Goal: Transaction & Acquisition: Purchase product/service

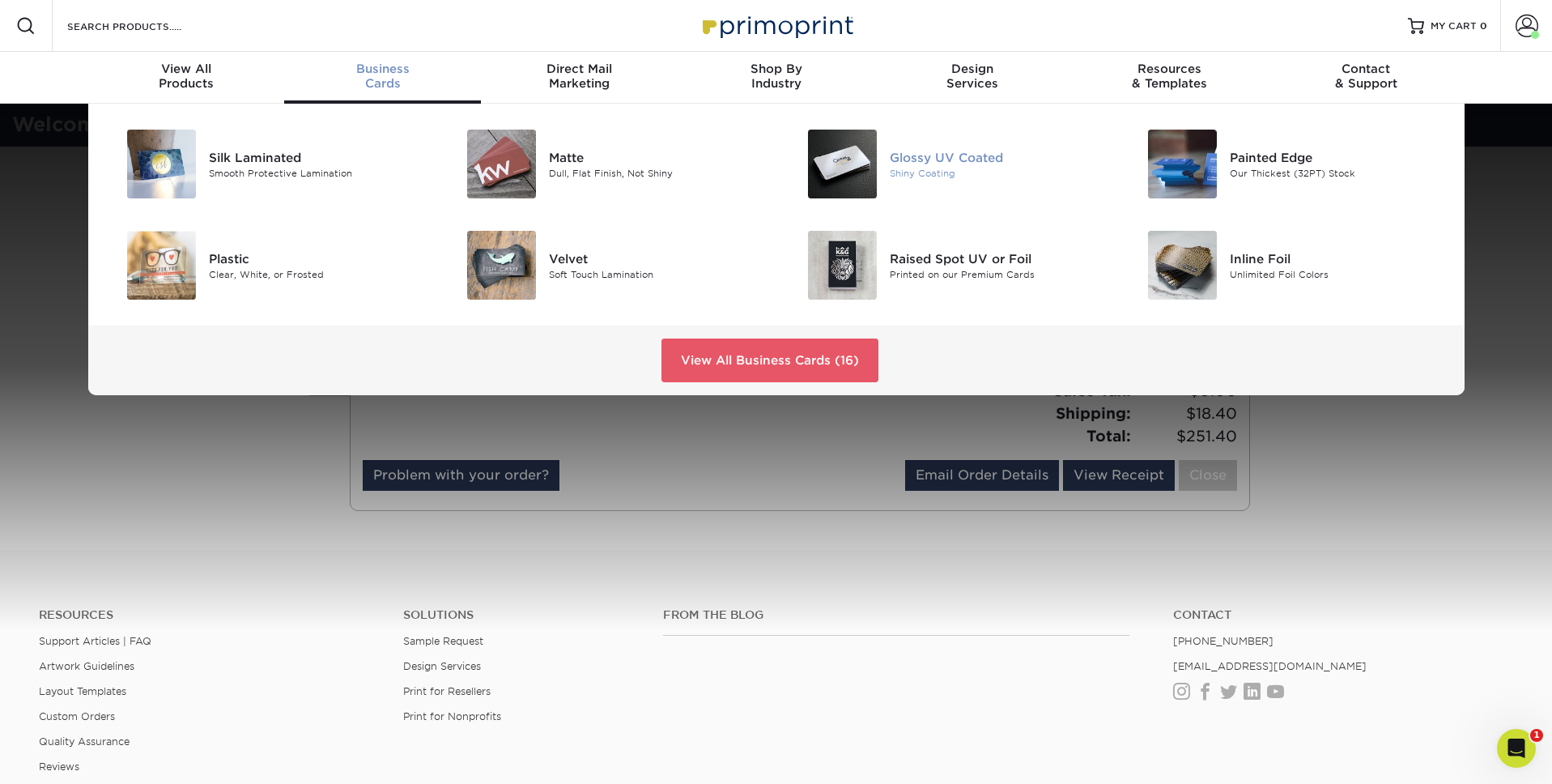
click at [935, 167] on div "Shiny Coating" at bounding box center [997, 173] width 215 height 14
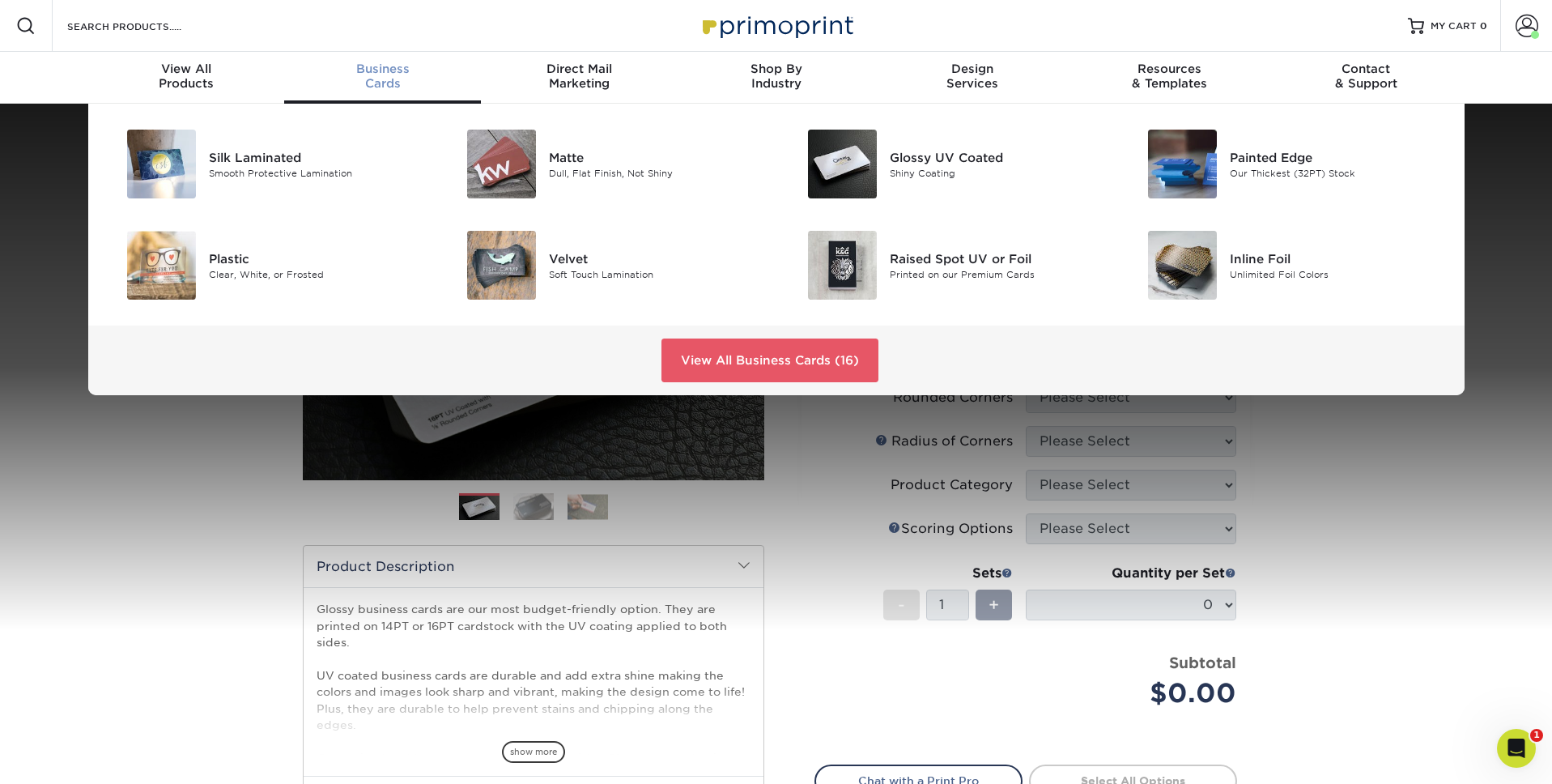
click at [392, 75] on div "Business Cards" at bounding box center [382, 76] width 197 height 29
click at [724, 347] on link "View All Business Cards (16)" at bounding box center [770, 360] width 217 height 44
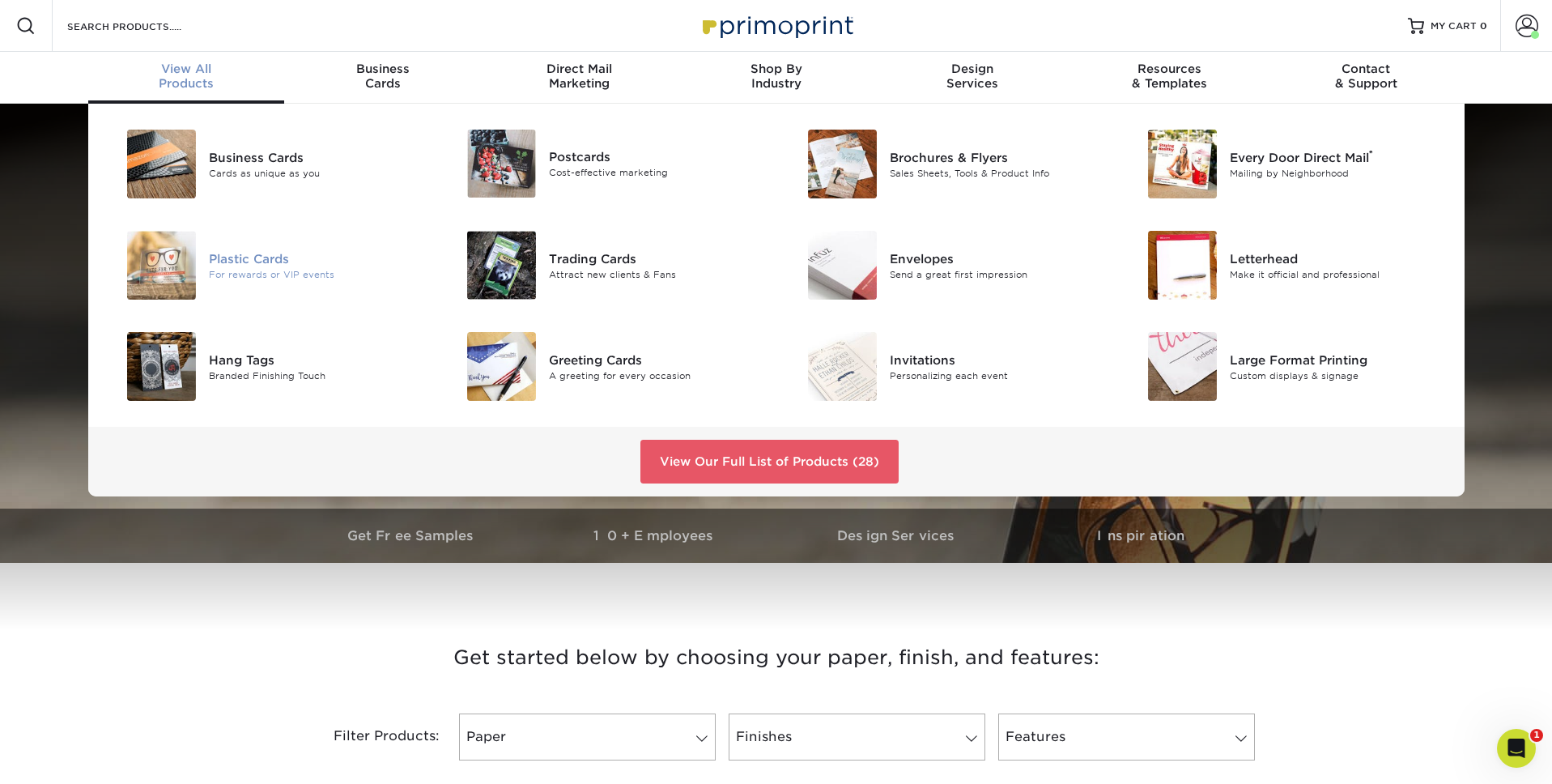
click at [248, 255] on div "Plastic Cards" at bounding box center [316, 258] width 215 height 18
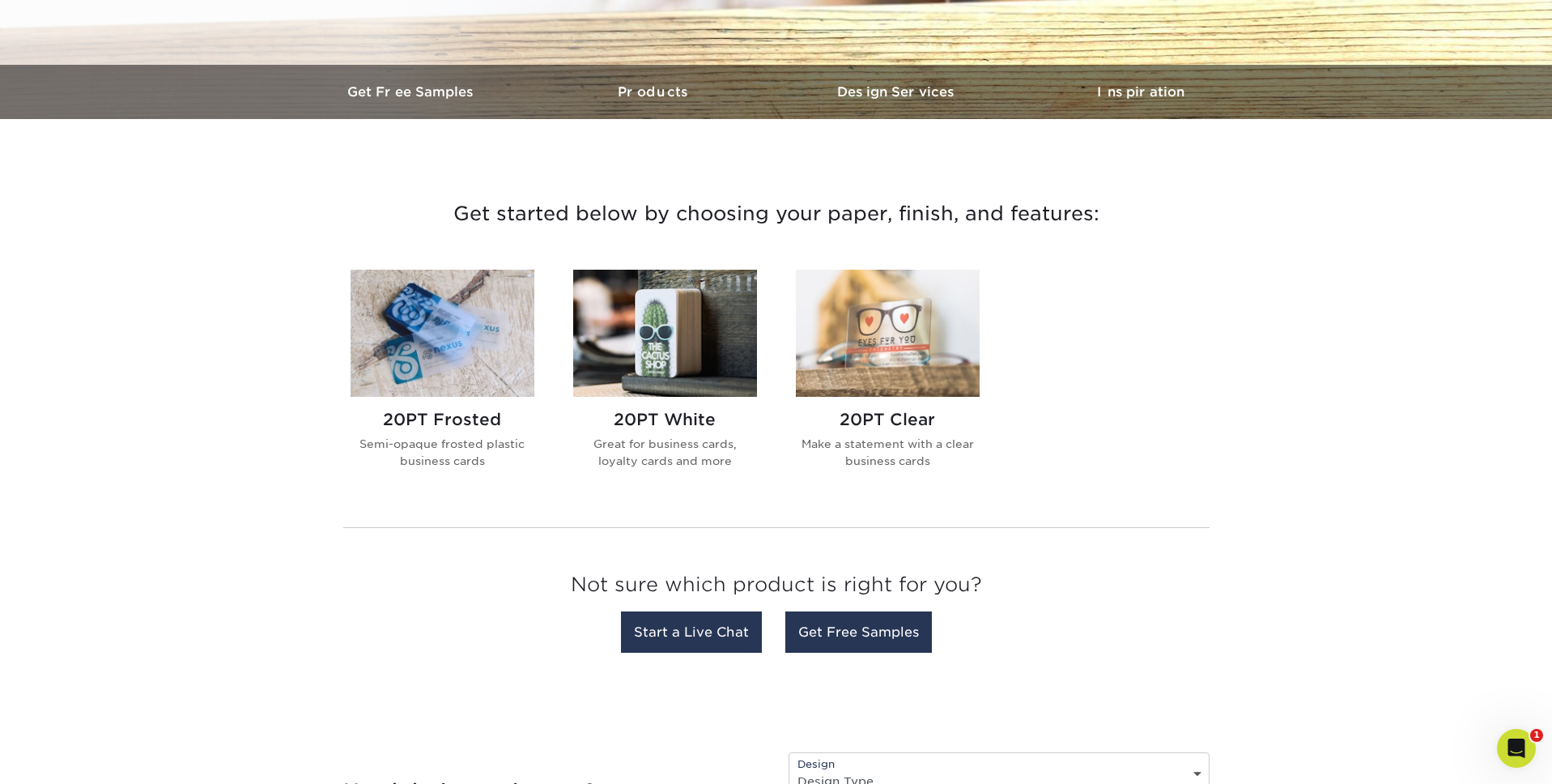
scroll to position [479, 0]
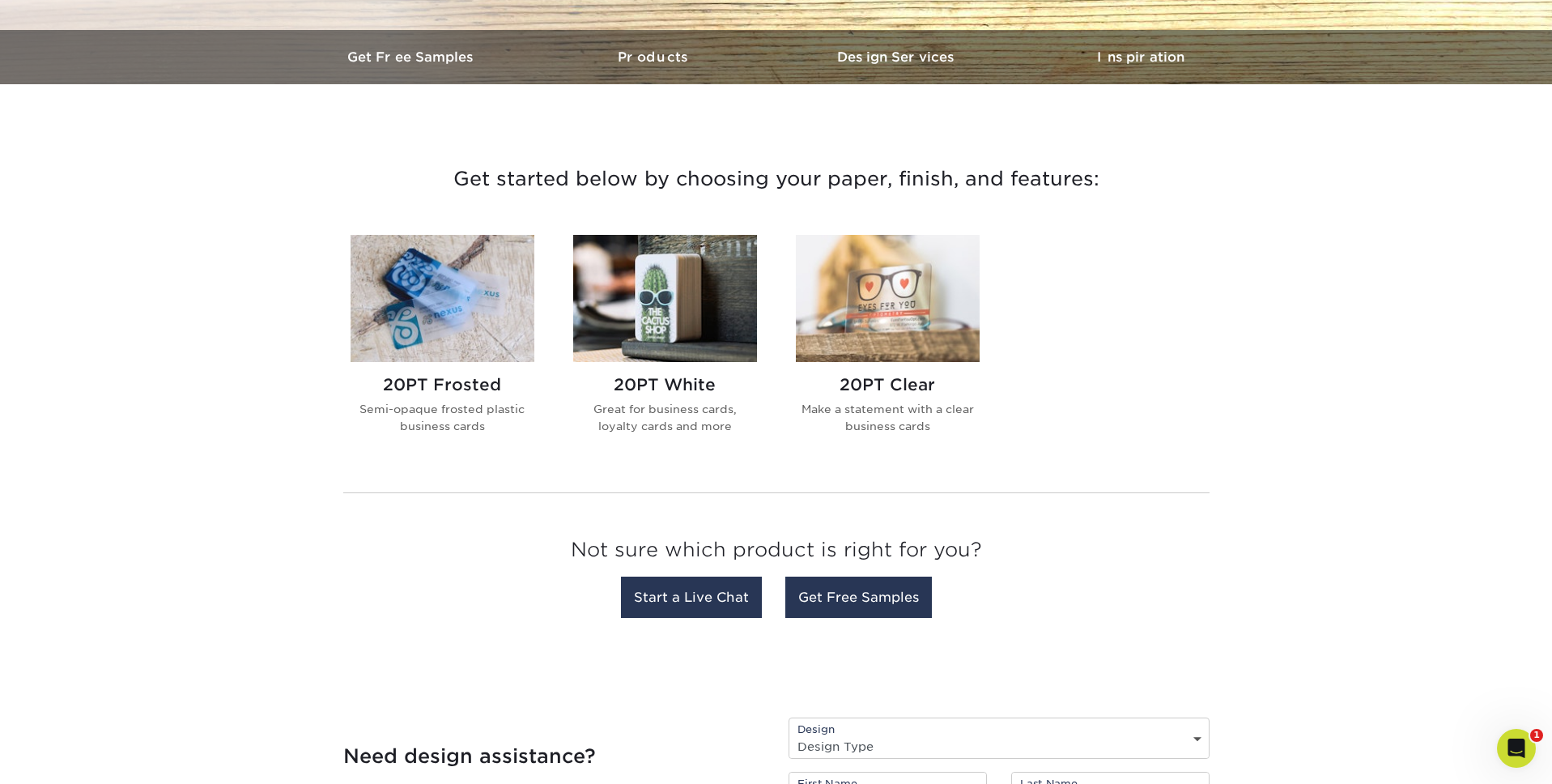
click at [651, 374] on div "20PT White Great for business cards, loyalty cards and more" at bounding box center [664, 410] width 184 height 98
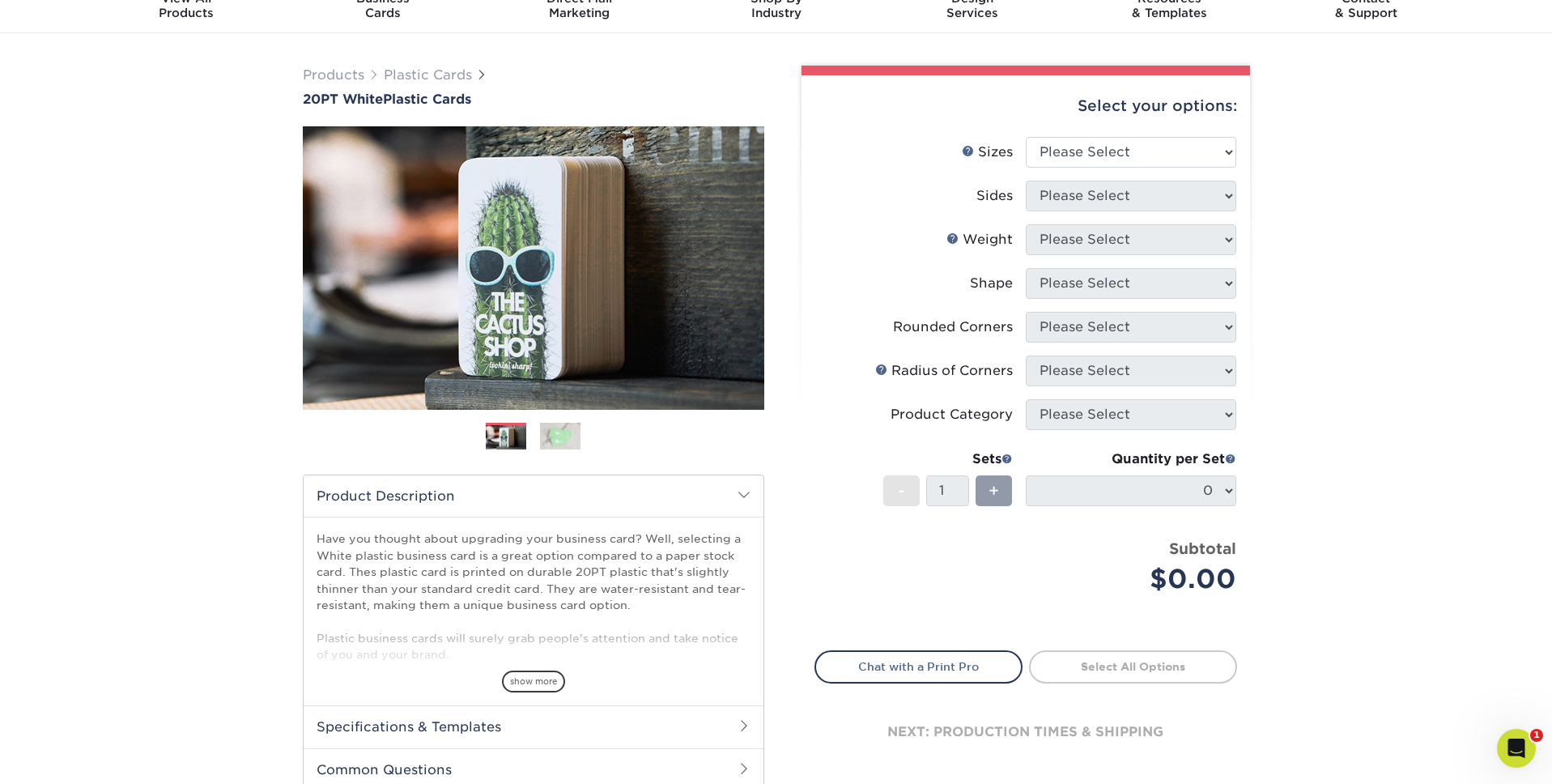
scroll to position [73, 0]
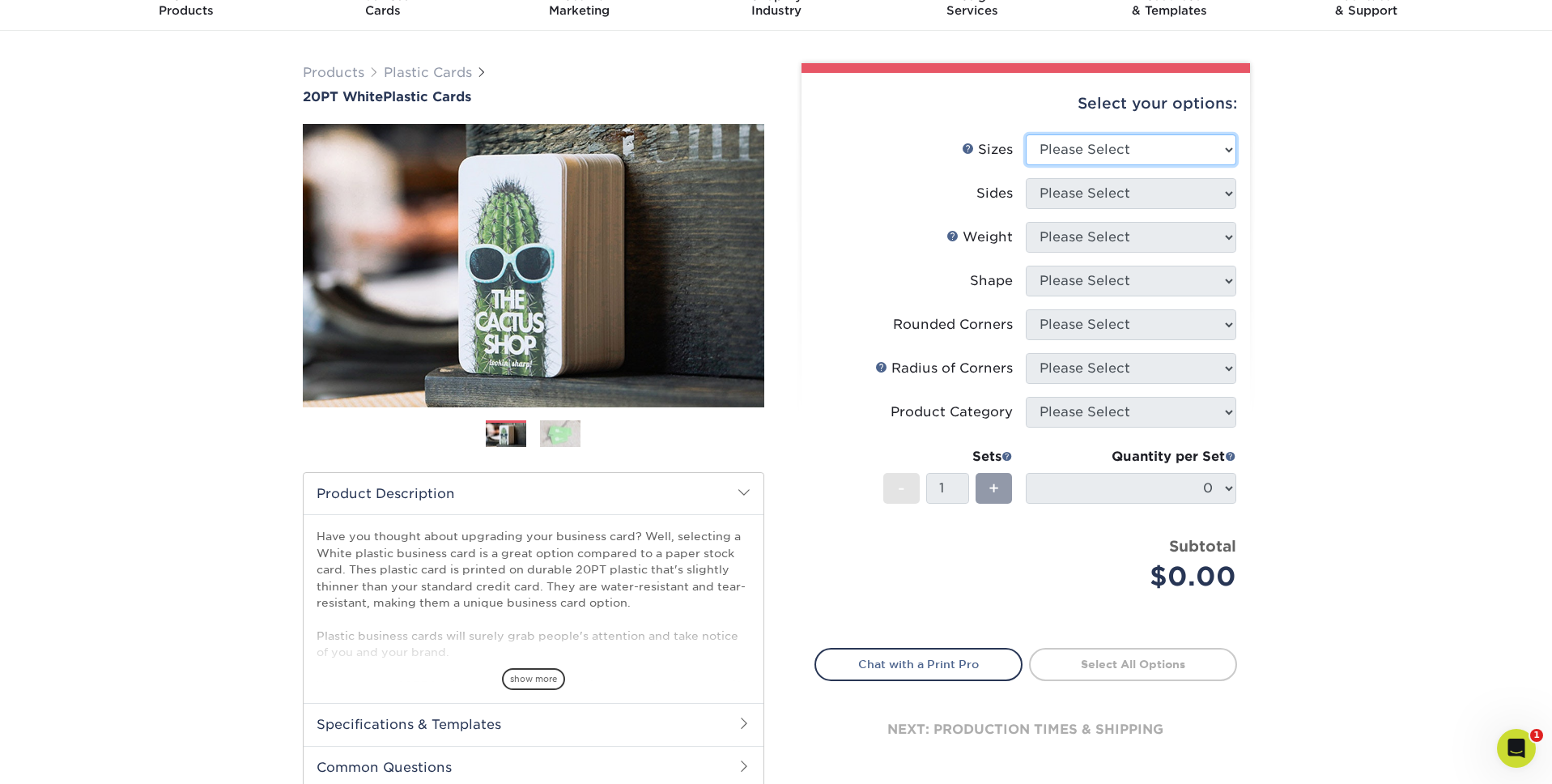
click at [1039, 150] on select "Please Select 2" x 3.5" 2" x 8" 2.12" x 3.375" 2.5" x 2.5" 4.25" x 6"" at bounding box center [1131, 150] width 210 height 31
select select "2.12x3.38"
click at [1026, 134] on select "Please Select 2" x 3.5" 2" x 8" 2.12" x 3.375" 2.5" x 2.5" 4.25" x 6"" at bounding box center [1131, 150] width 210 height 31
click at [1101, 206] on select "Please Select Print Both Sides Print Front Only" at bounding box center [1131, 193] width 210 height 31
select select "13abbda7-1d64-4f25-8bb2-c179b224825d"
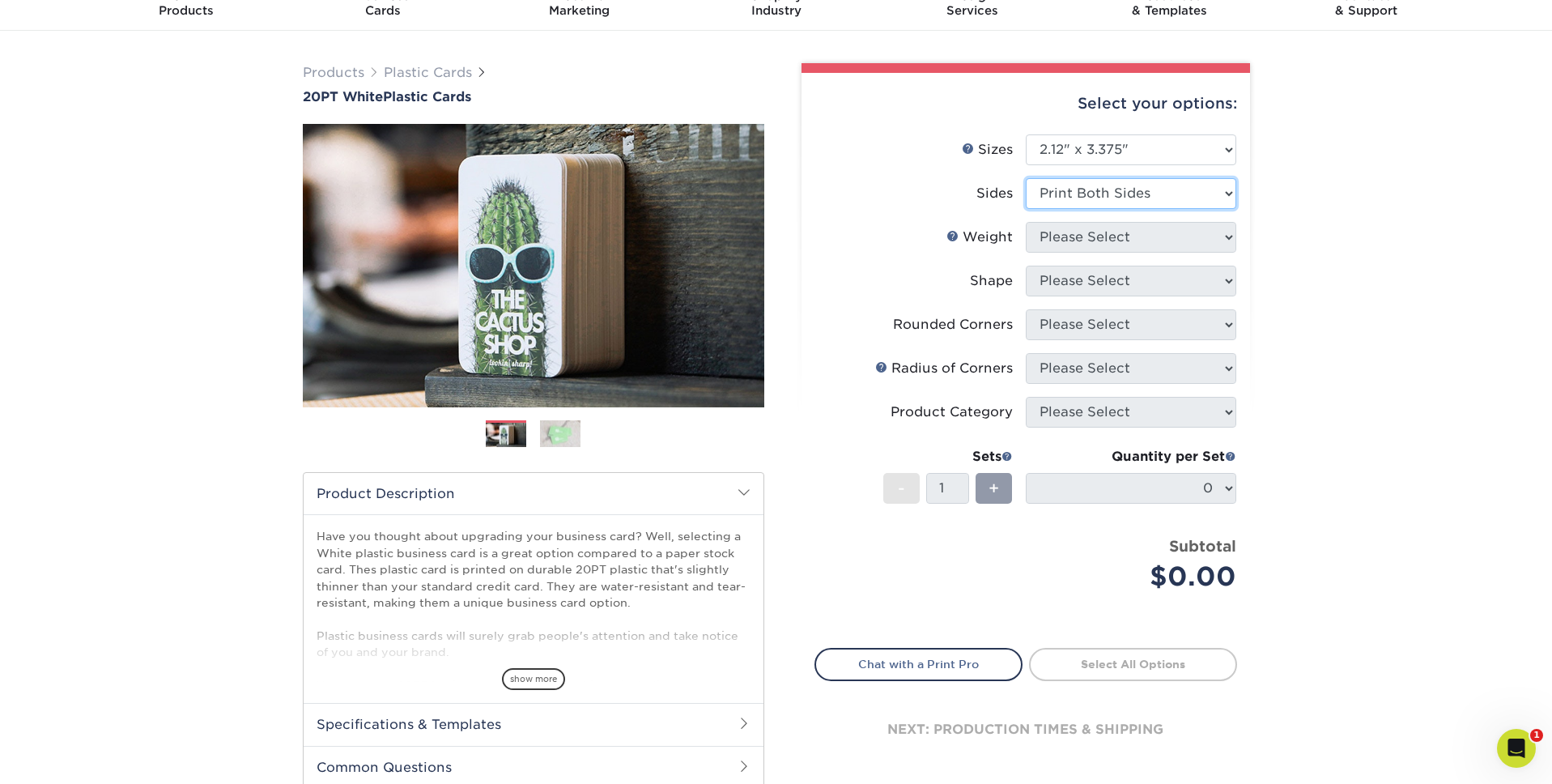
click at [1026, 178] on select "Please Select Print Both Sides Print Front Only" at bounding box center [1131, 193] width 210 height 31
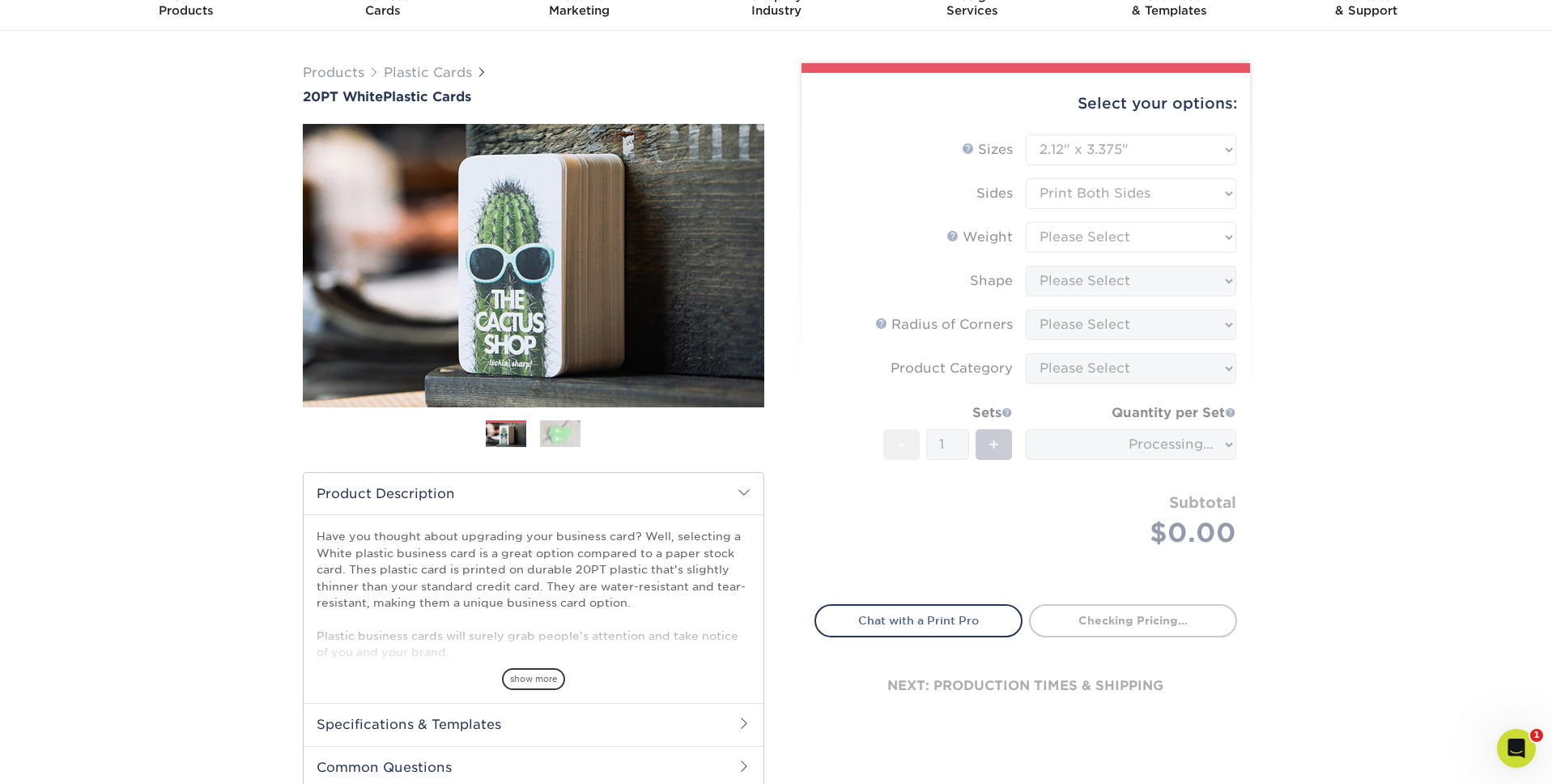
click at [1084, 237] on form "Sizes Help Sizes Please Select 2" x 3.5" 2" x 8" 2.12" x 3.375" 2.5" x 2.5" 4.2…" at bounding box center [1026, 359] width 422 height 451
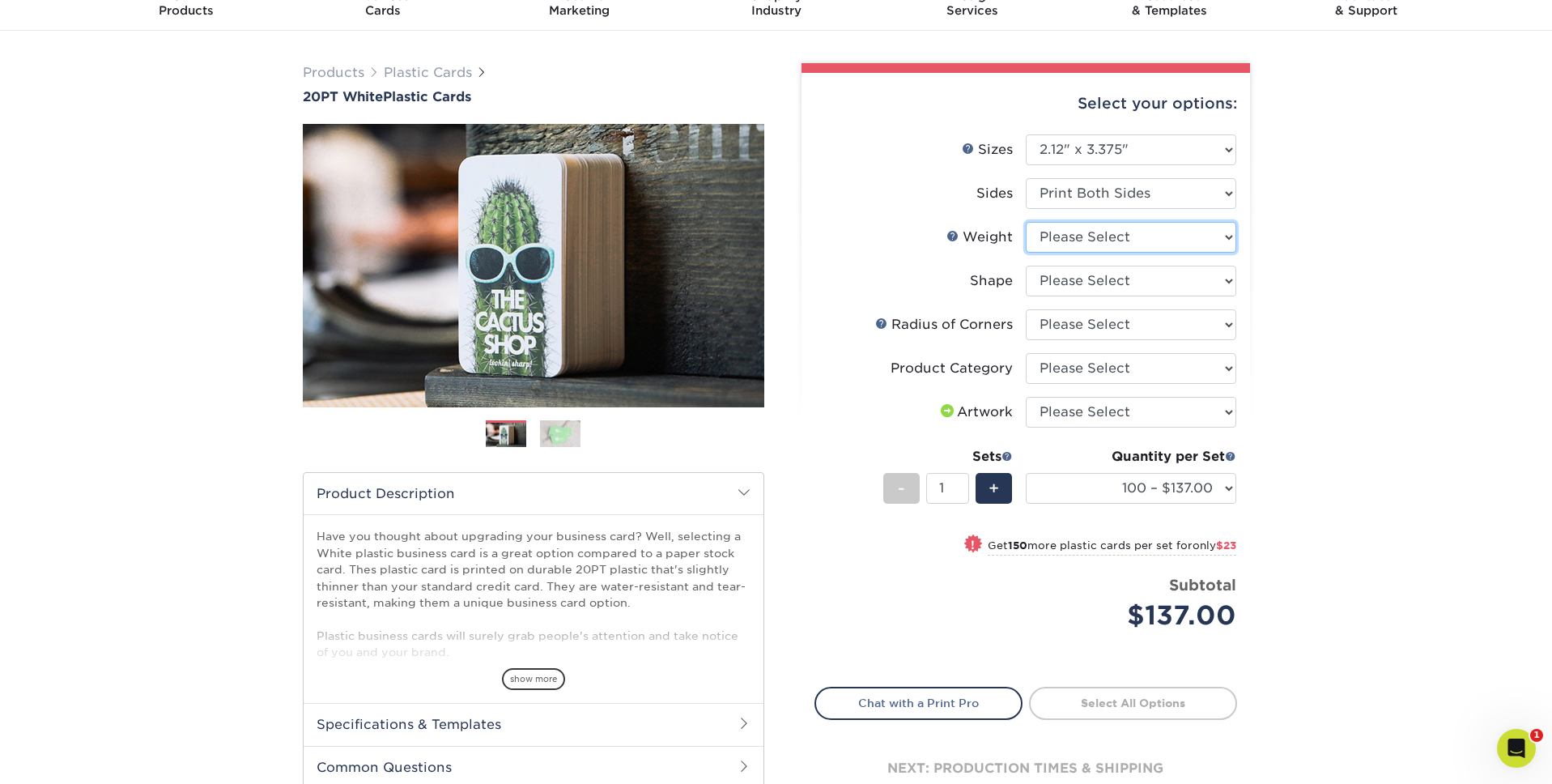
click at [1084, 237] on select "Please Select 20PT White Plastic" at bounding box center [1131, 237] width 210 height 31
select select "20PT White Plastic"
click at [1026, 221] on select "Please Select 20PT White Plastic" at bounding box center [1131, 237] width 210 height 31
select select "-1"
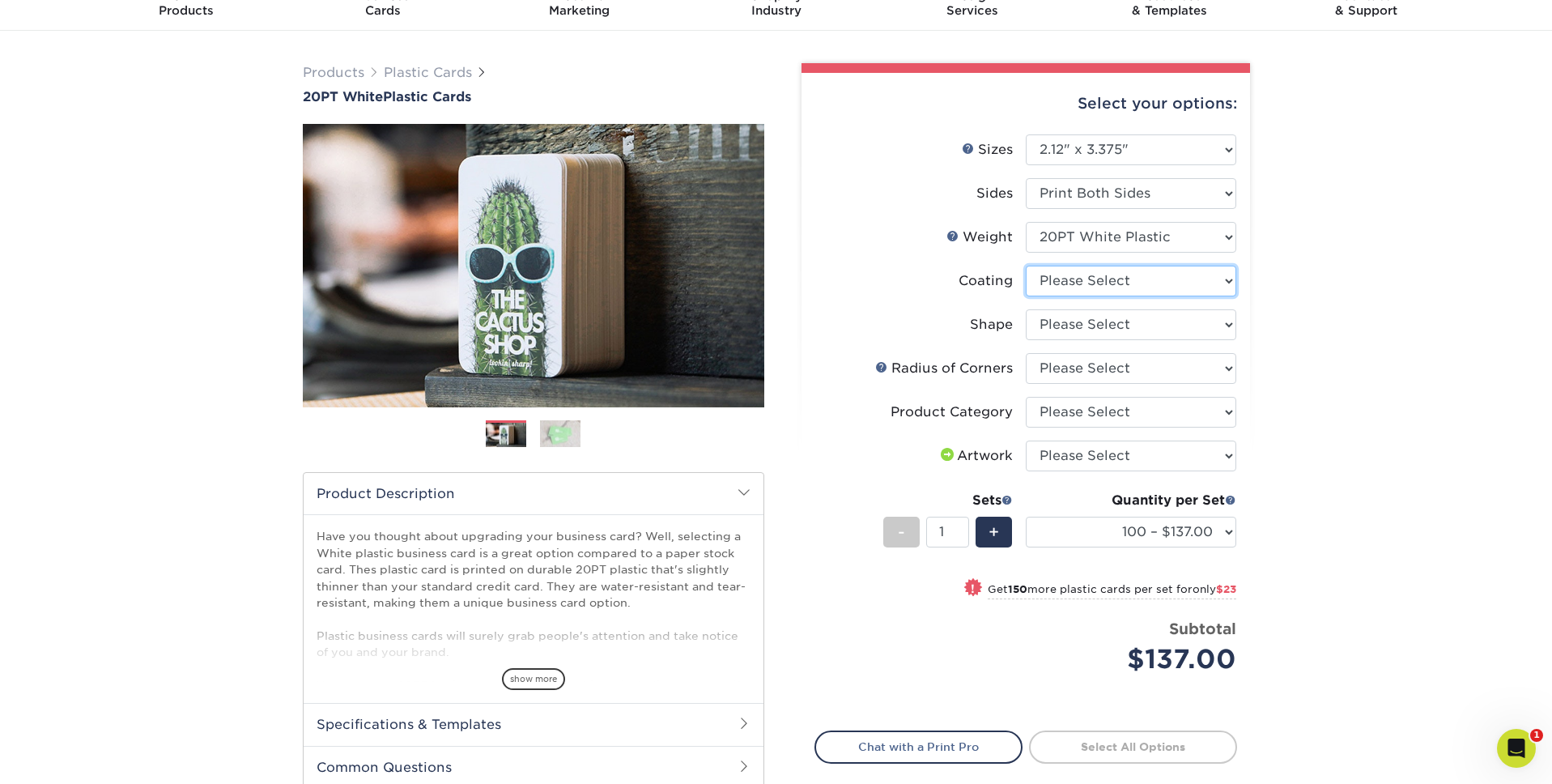
click at [1098, 285] on select at bounding box center [1131, 281] width 210 height 31
select select "3e7618de-abca-4bda-9f97-8b9129e913d8"
click at [1026, 266] on select at bounding box center [1131, 281] width 210 height 31
select select "-1"
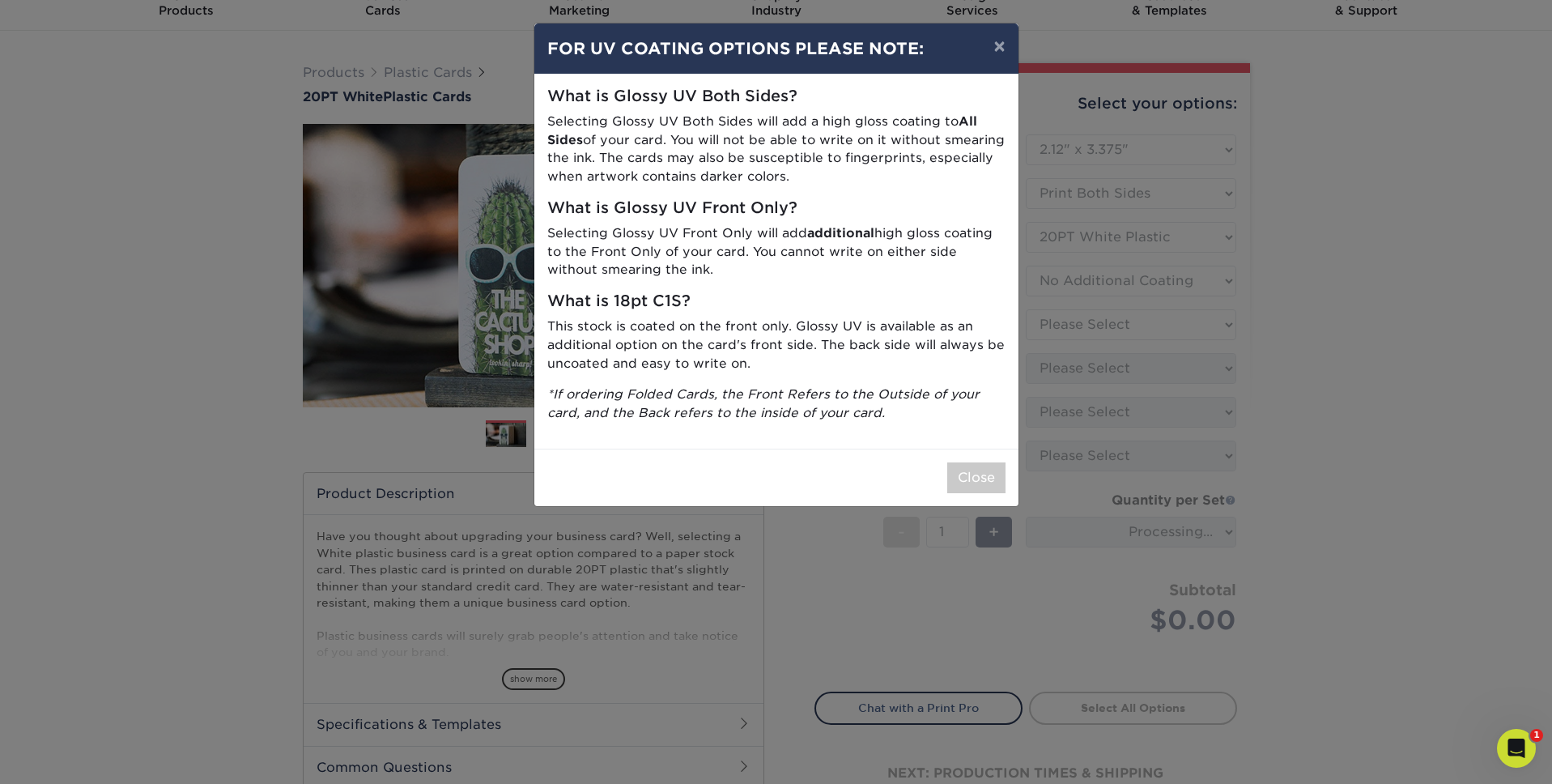
click at [1089, 341] on div "× FOR UV COATING OPTIONS PLEASE NOTE: What is Glossy UV Both Sides? Selecting G…" at bounding box center [776, 392] width 1552 height 784
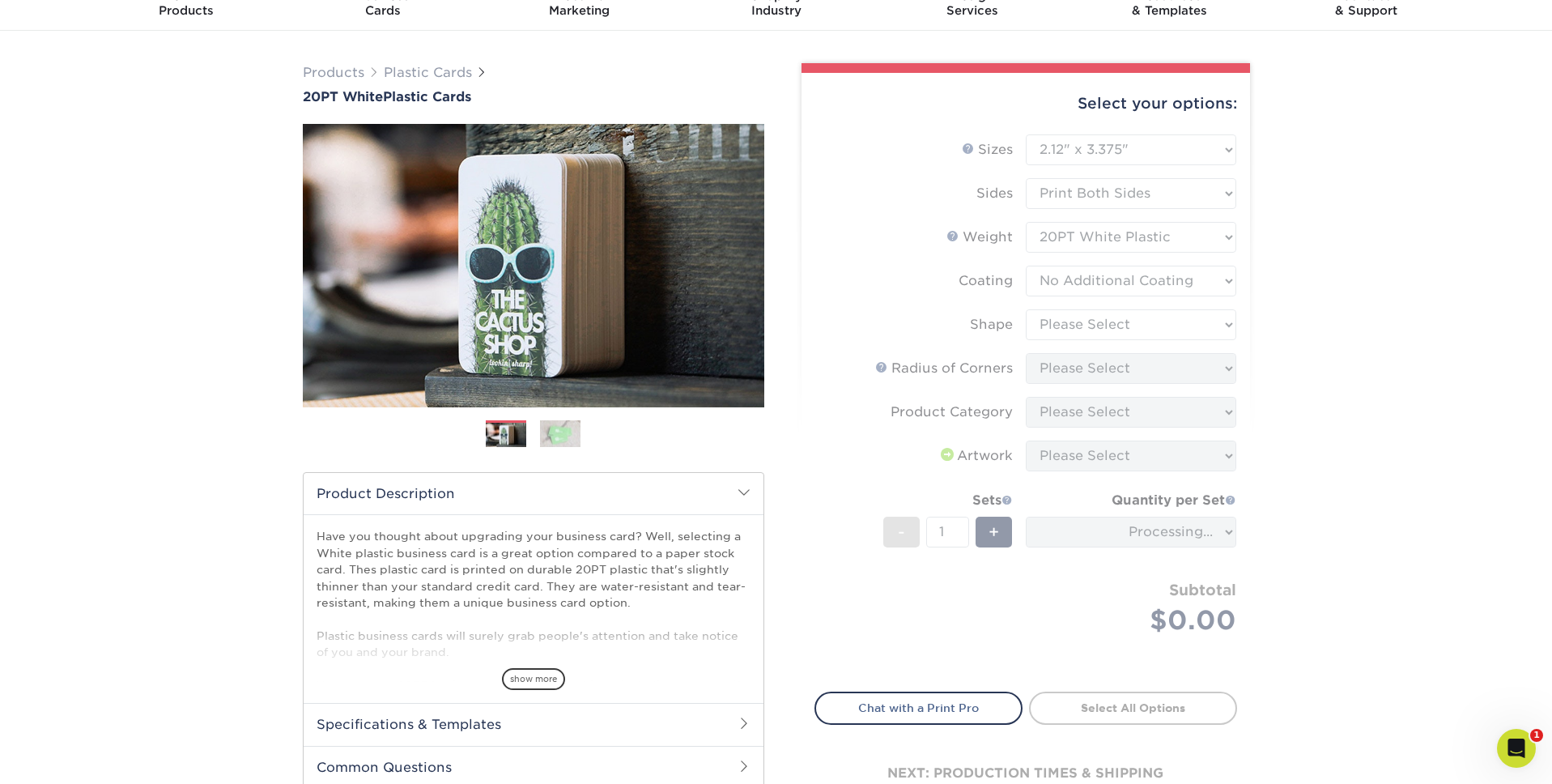
click at [1088, 324] on form "Sizes Help Sizes Please Select 2" x 3.5" 2" x 8" 2.12" x 3.375" 2.5" x 2.5" 4.2…" at bounding box center [1026, 404] width 422 height 539
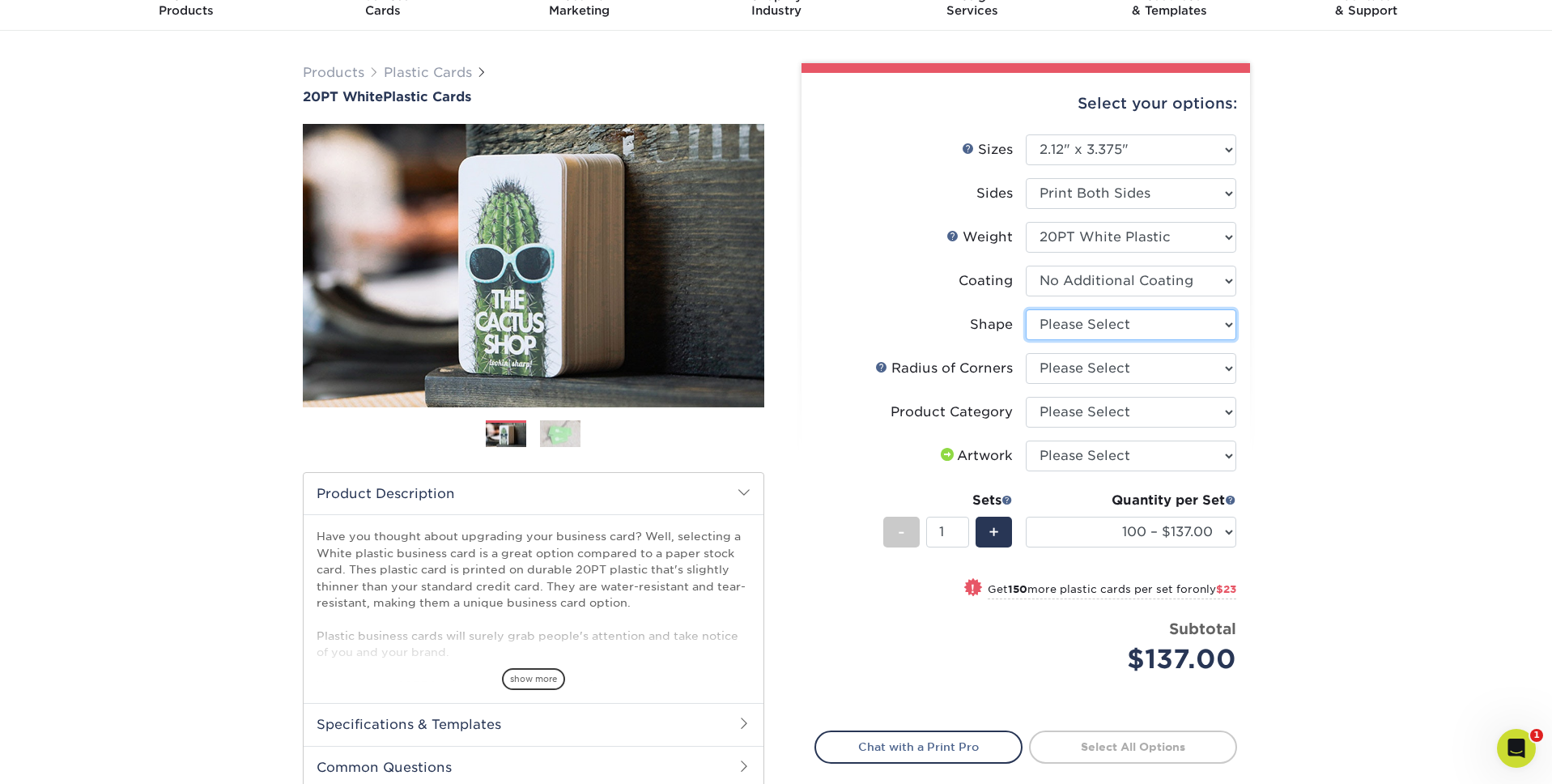
click at [1088, 324] on select "Please Select Standard" at bounding box center [1131, 325] width 210 height 31
select select "standard"
click at [1026, 309] on select "Please Select Standard" at bounding box center [1131, 325] width 210 height 31
select select "-1"
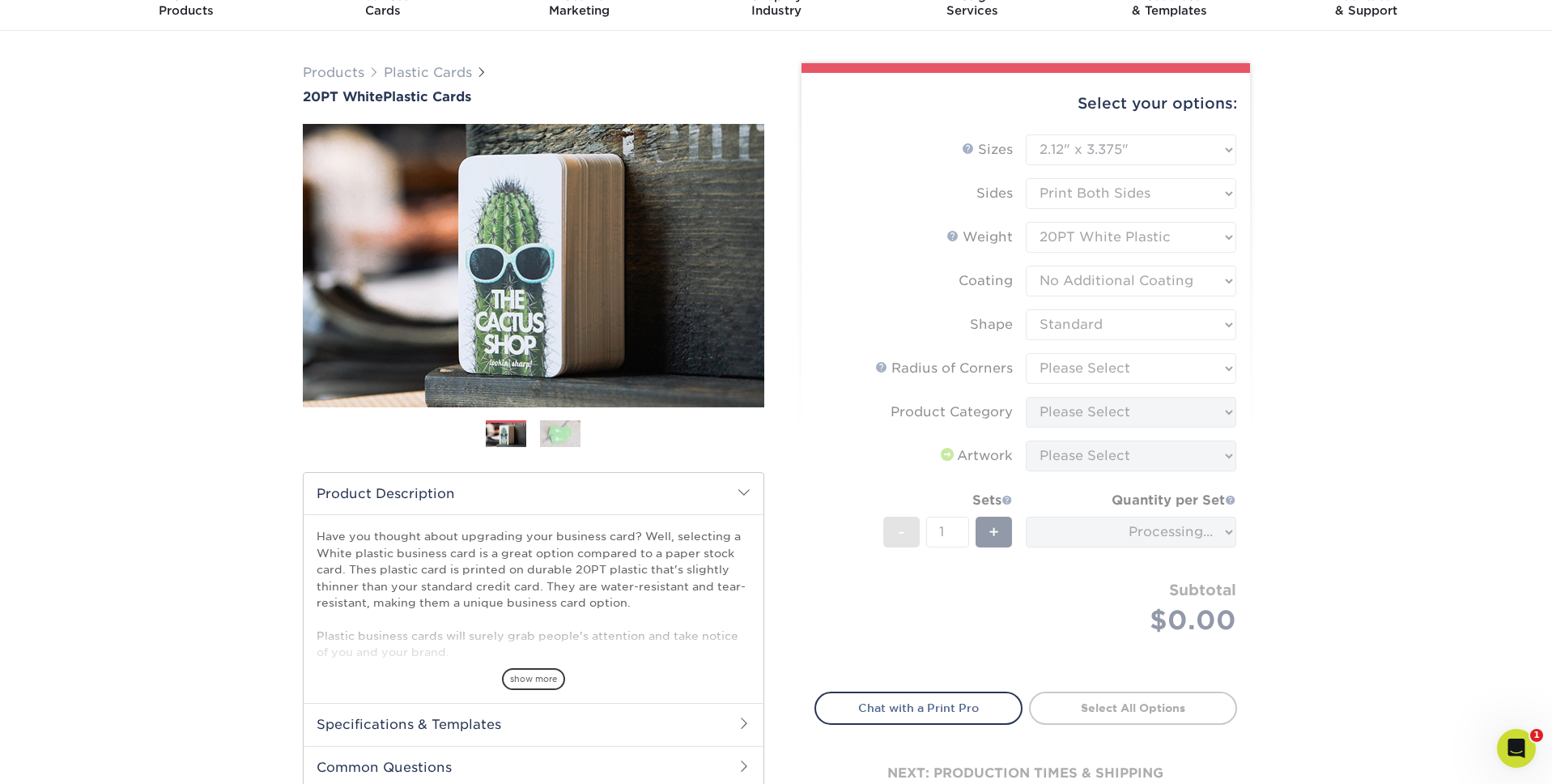
click at [1090, 367] on form "Sizes Help Sizes Please Select 2" x 3.5" 2" x 8" 2.12" x 3.375" 2.5" x 2.5" 4.2…" at bounding box center [1026, 404] width 422 height 539
click at [1090, 367] on select "Please Select Rounded 1/8" Rounded 1/4"" at bounding box center [1131, 368] width 210 height 31
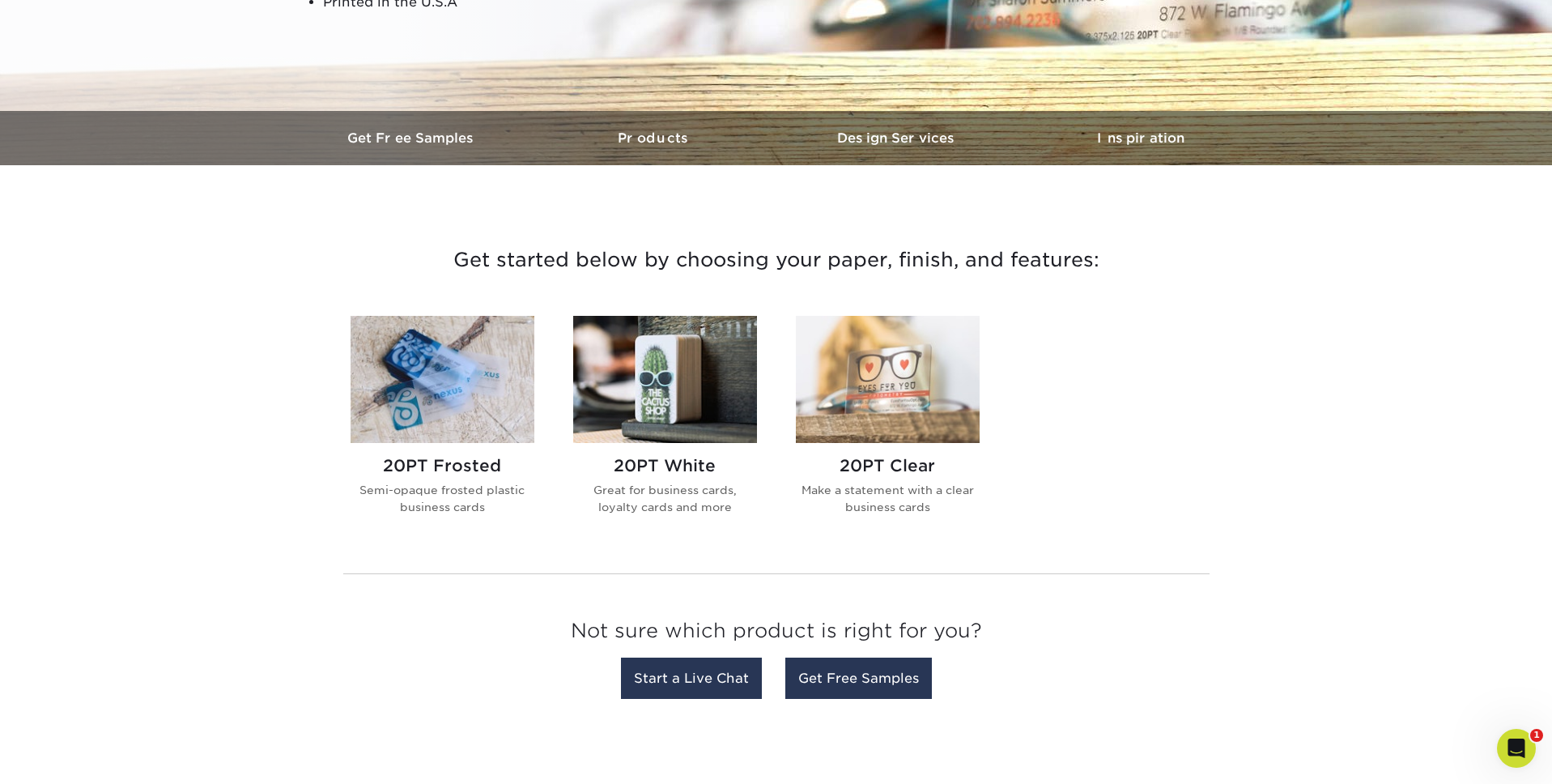
scroll to position [400, 0]
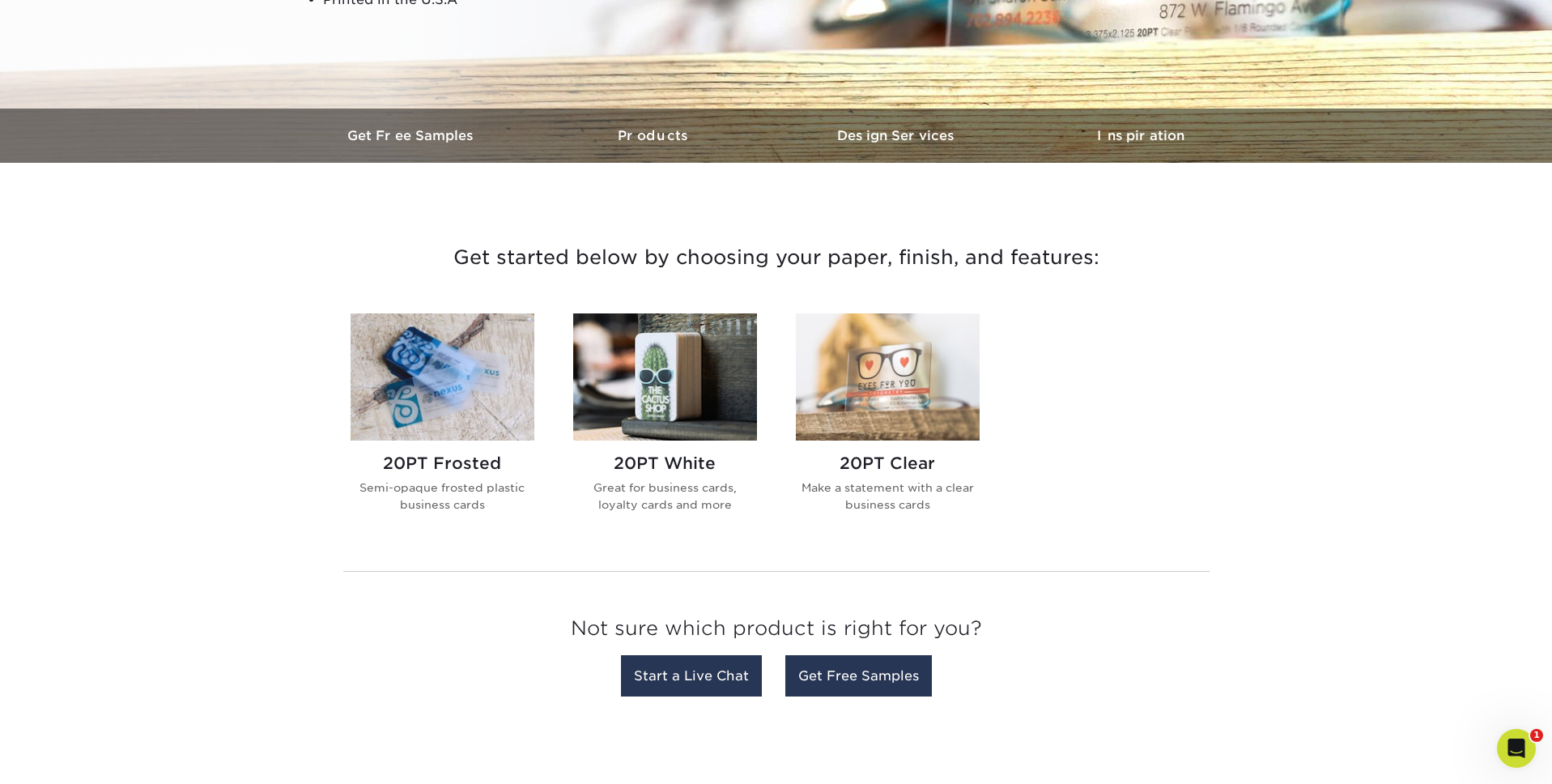
click at [461, 455] on h2 "20PT Frosted" at bounding box center [442, 463] width 184 height 20
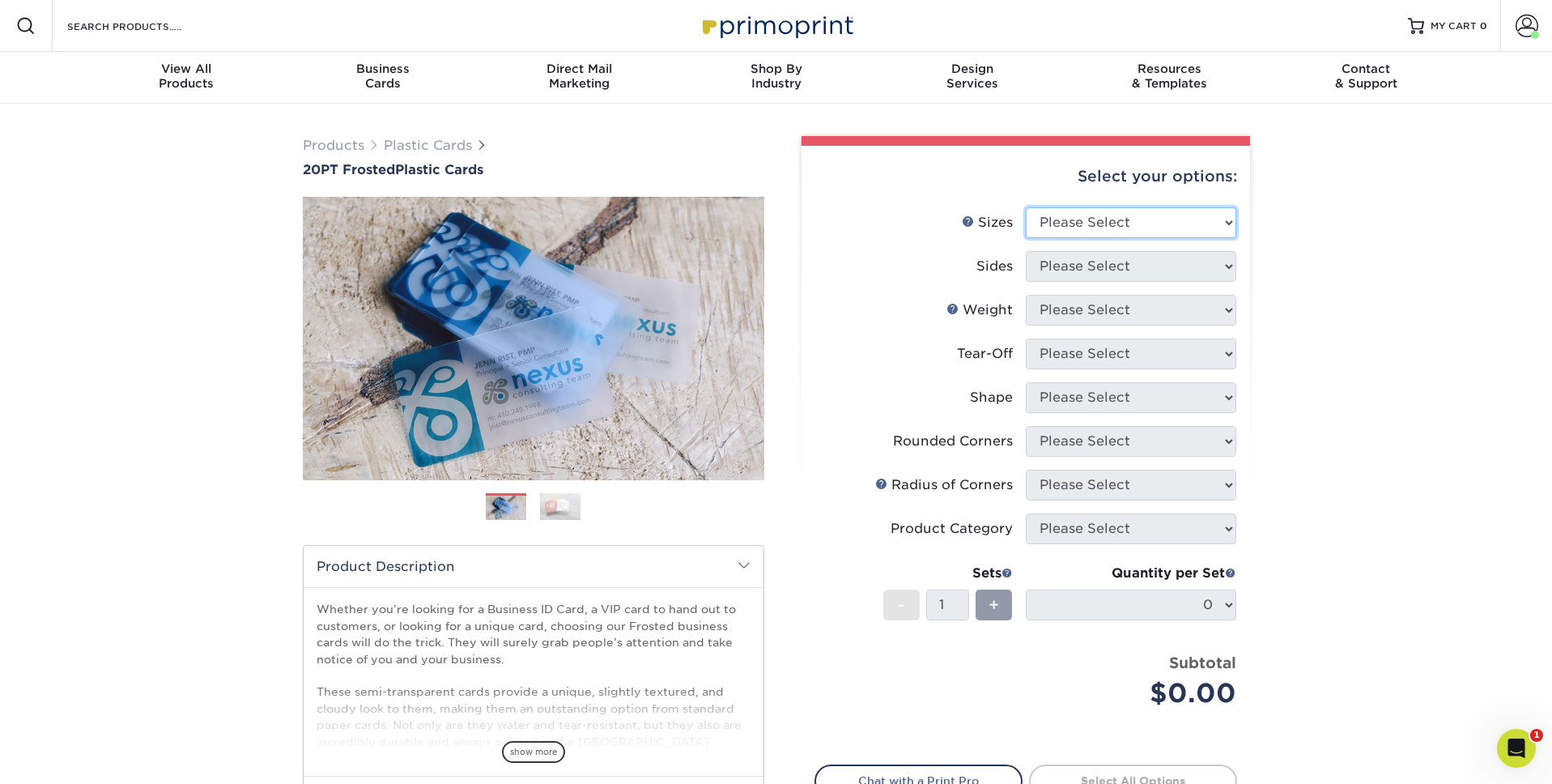
click at [1171, 221] on select "Please Select 2" x 3.5" 2" x 8" 2.12" x 3.375" 2.5" x 2.5" 4.25" x 6"" at bounding box center [1131, 222] width 210 height 31
select select "2.12x3.38"
click at [1026, 207] on select "Please Select 2" x 3.5" 2" x 8" 2.12" x 3.375" 2.5" x 2.5" 4.25" x 6"" at bounding box center [1131, 222] width 210 height 31
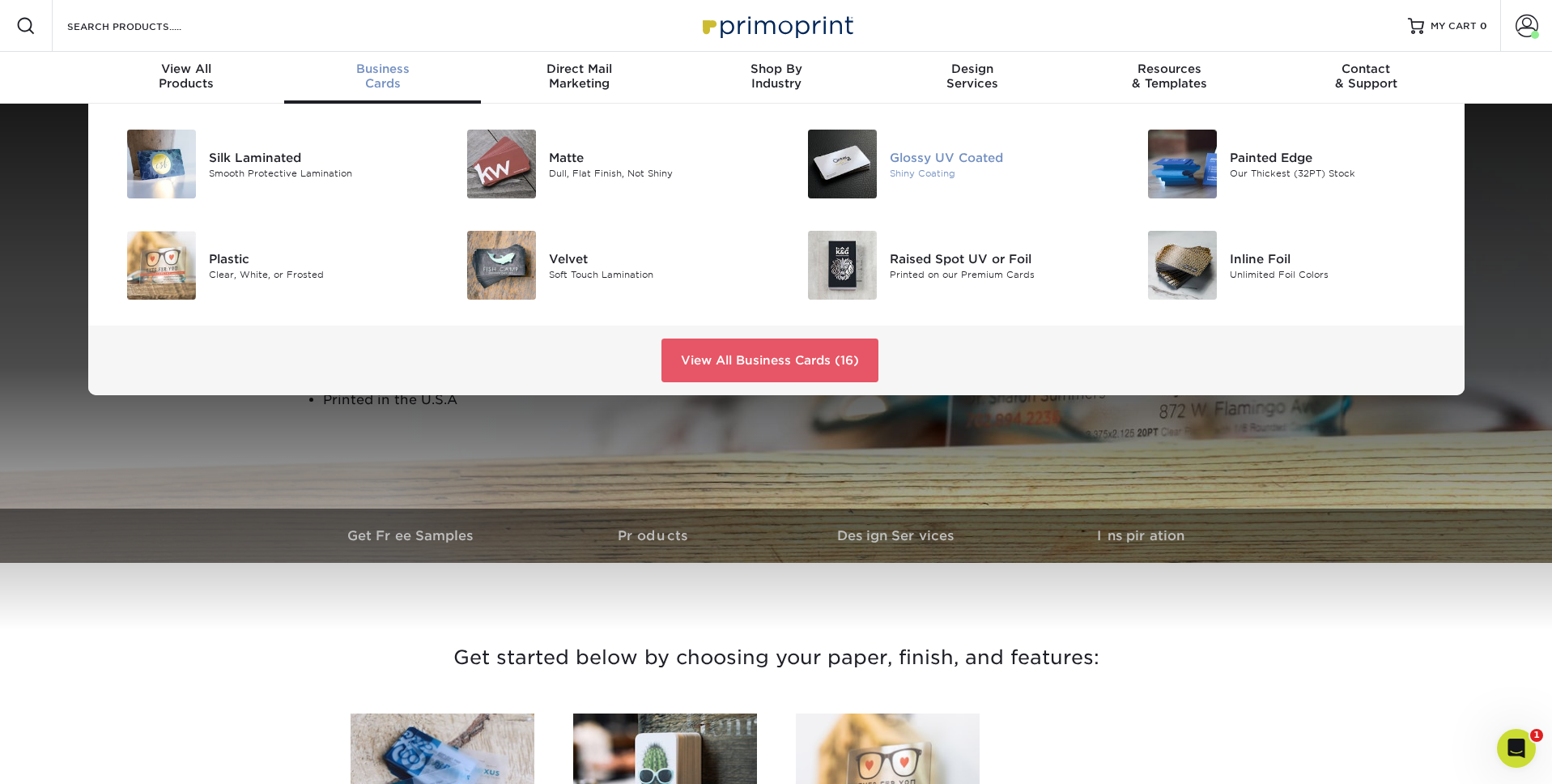
click at [890, 170] on div "Shiny Coating" at bounding box center [997, 173] width 215 height 14
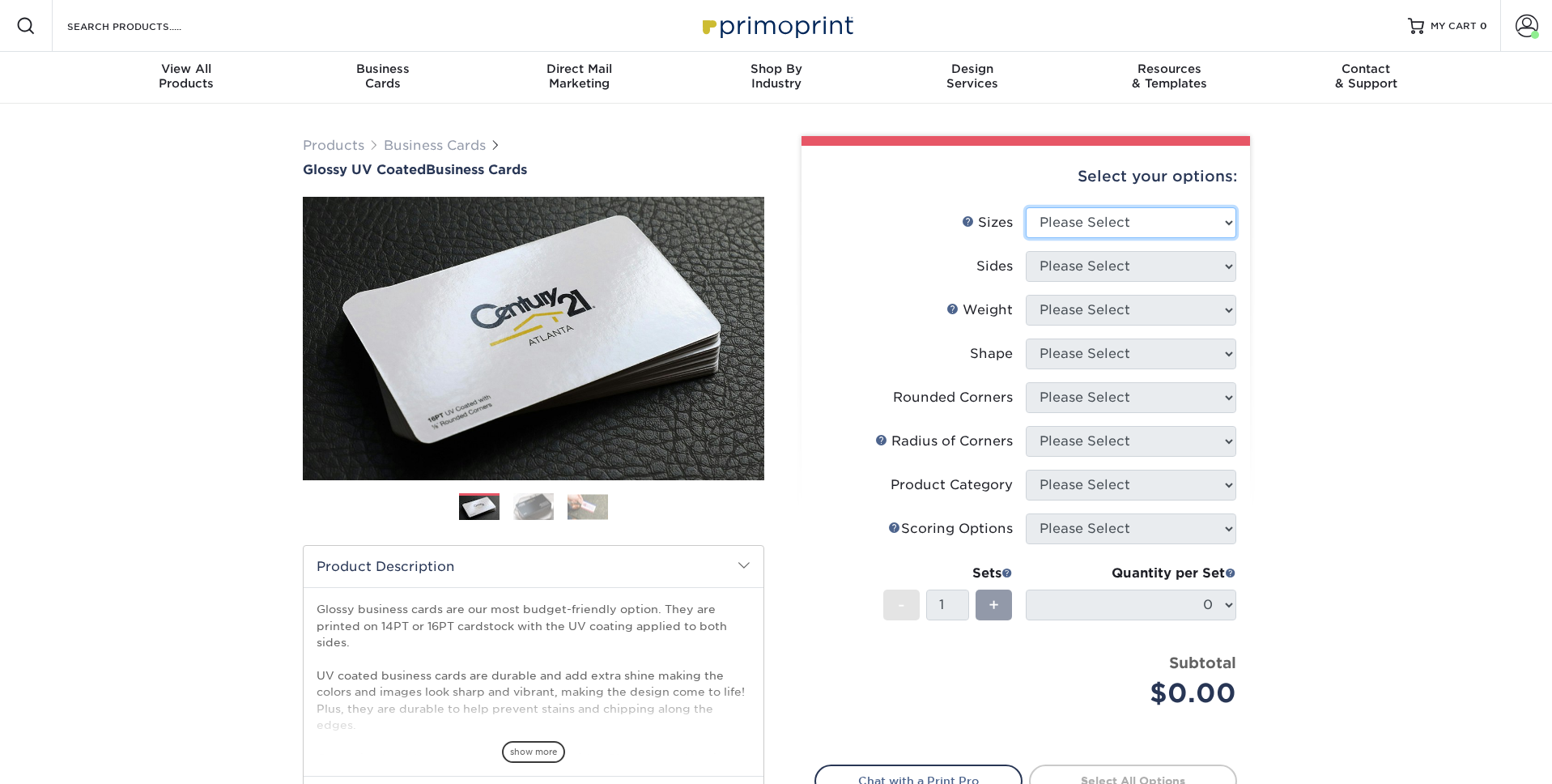
click at [1061, 221] on select "Please Select 1.5" x 3.5" - Mini 1.75" x 3.5" - Mini 2" x 2" - Square 2" x 3" -…" at bounding box center [1131, 222] width 210 height 31
select select "2.00x3.50"
click at [1026, 207] on select "Please Select 1.5" x 3.5" - Mini 1.75" x 3.5" - Mini 2" x 2" - Square 2" x 3" -…" at bounding box center [1131, 222] width 210 height 31
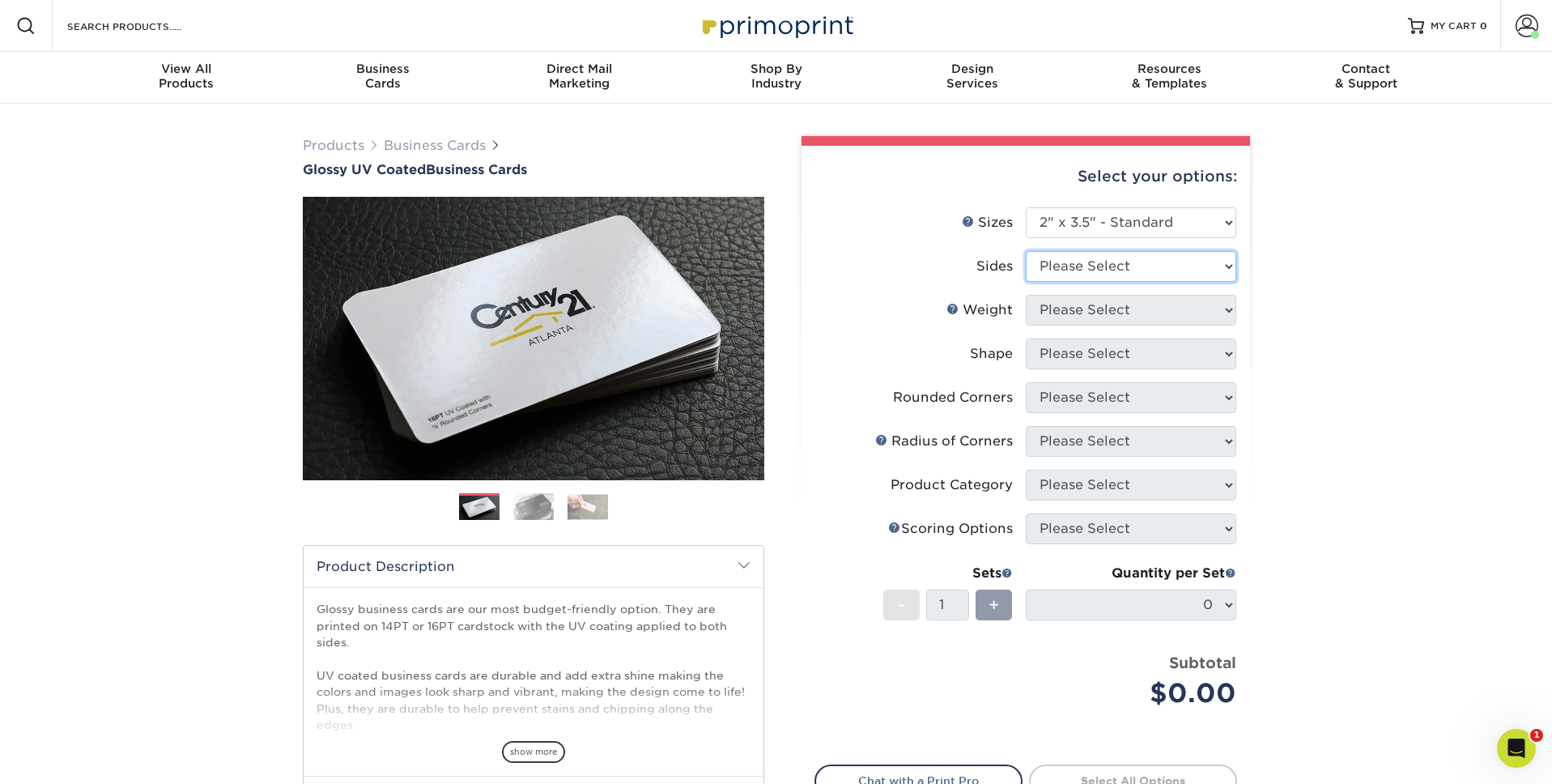
click at [1101, 265] on select "Please Select Print Both Sides Print Front Only" at bounding box center [1131, 267] width 210 height 31
select select "13abbda7-1d64-4f25-8bb2-c179b224825d"
click at [1026, 251] on select "Please Select Print Both Sides Print Front Only" at bounding box center [1131, 267] width 210 height 31
click at [1080, 310] on select "Please Select 16PT 14PT" at bounding box center [1131, 310] width 210 height 31
select select "16PT"
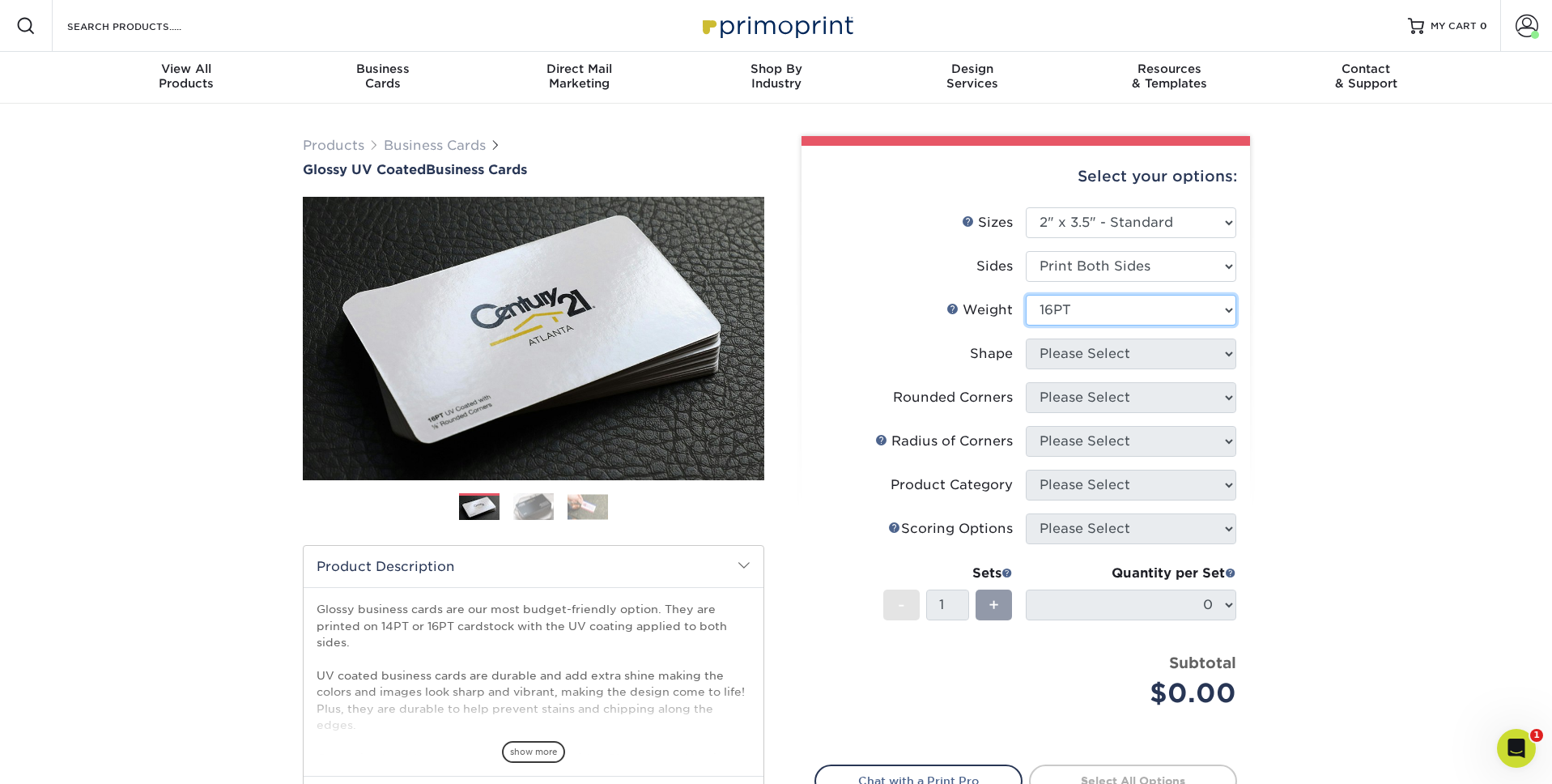
click at [1026, 295] on select "Please Select 16PT 14PT" at bounding box center [1131, 310] width 210 height 31
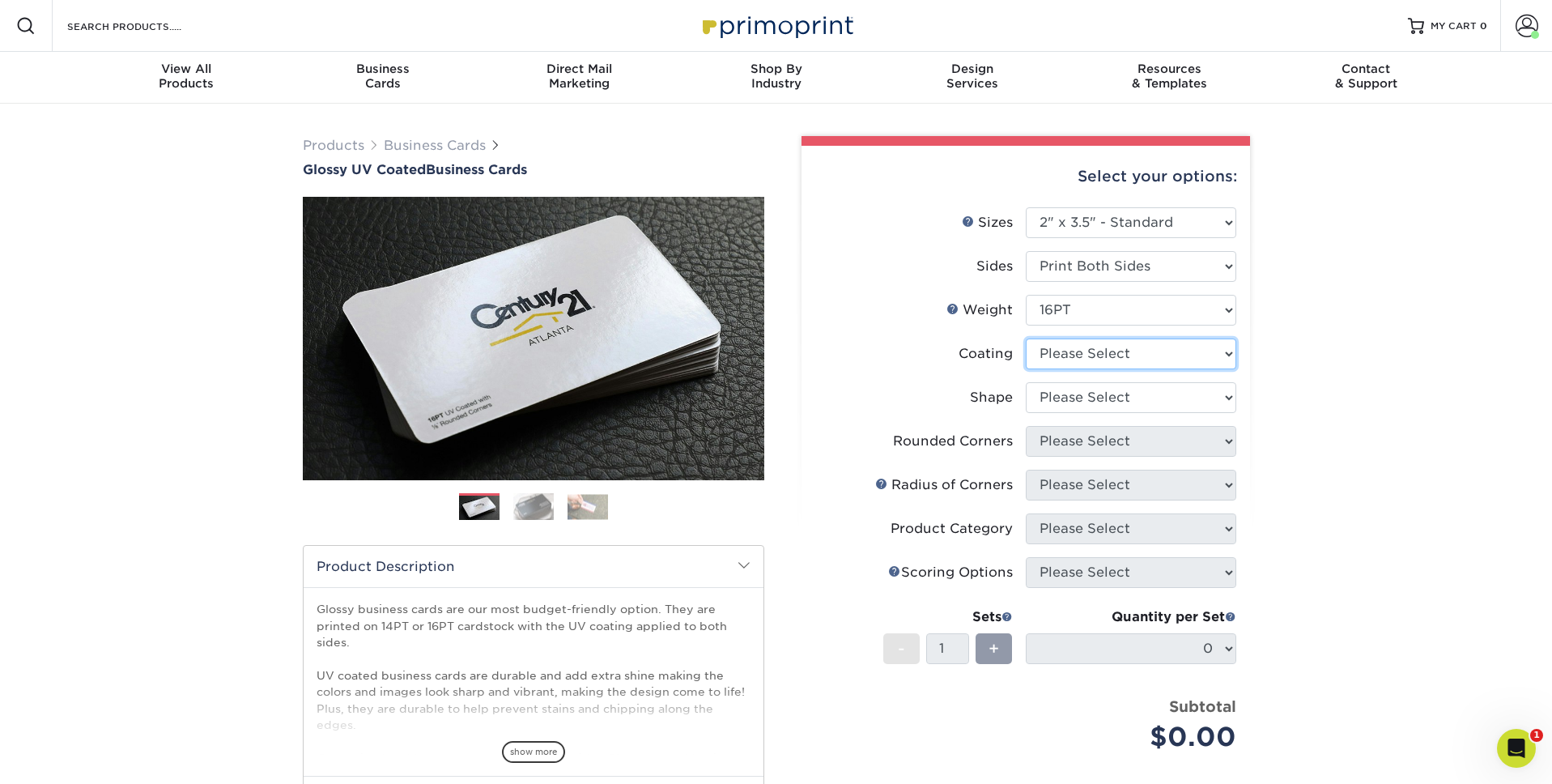
click at [1082, 347] on select at bounding box center [1131, 354] width 210 height 31
select select "ae367451-b2b8-45df-a344-0f05b6a12993"
click at [1026, 339] on select at bounding box center [1131, 354] width 210 height 31
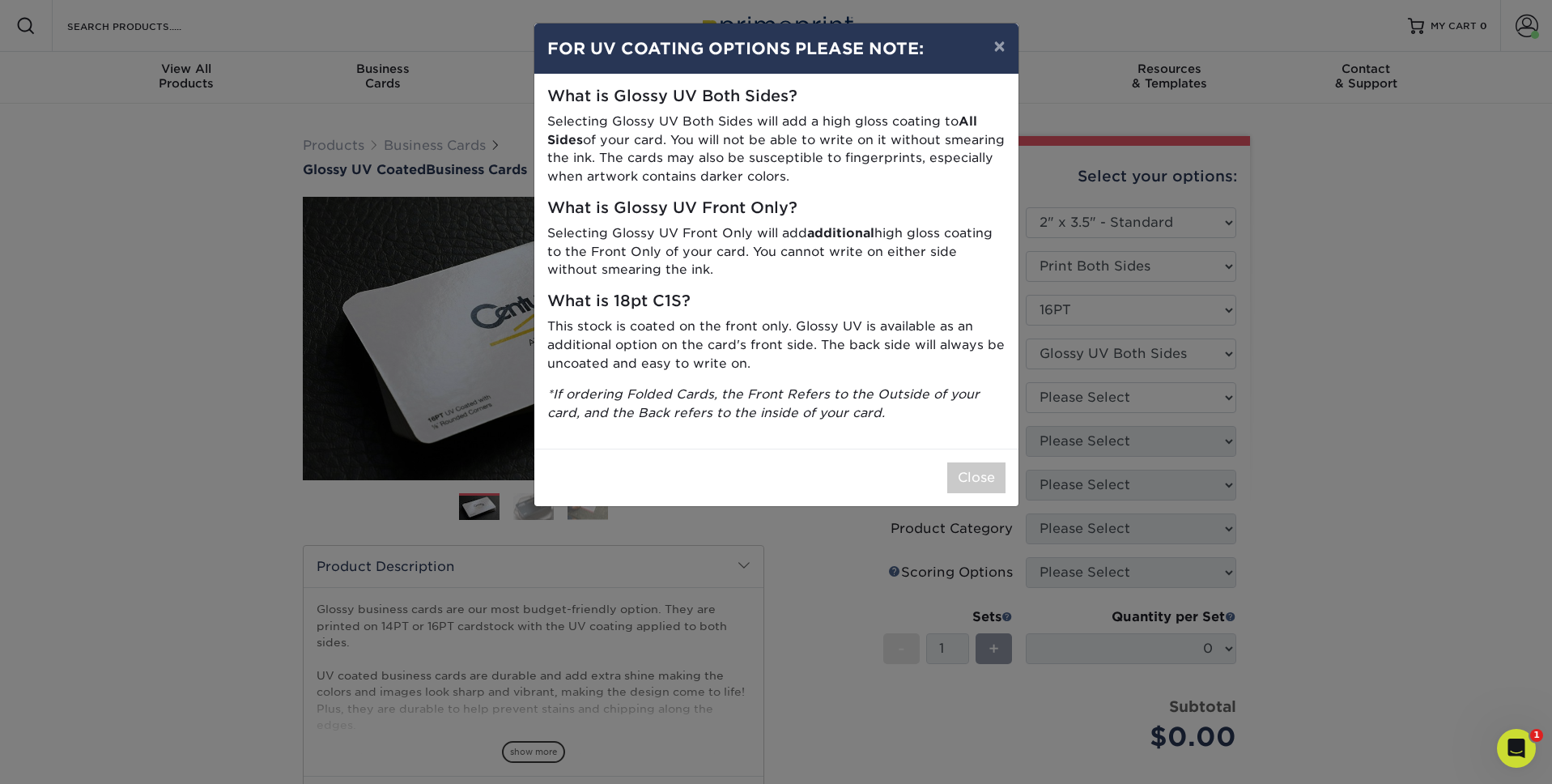
click at [1040, 377] on div "× FOR UV COATING OPTIONS PLEASE NOTE: What is Glossy UV Both Sides? Selecting G…" at bounding box center [776, 392] width 1552 height 784
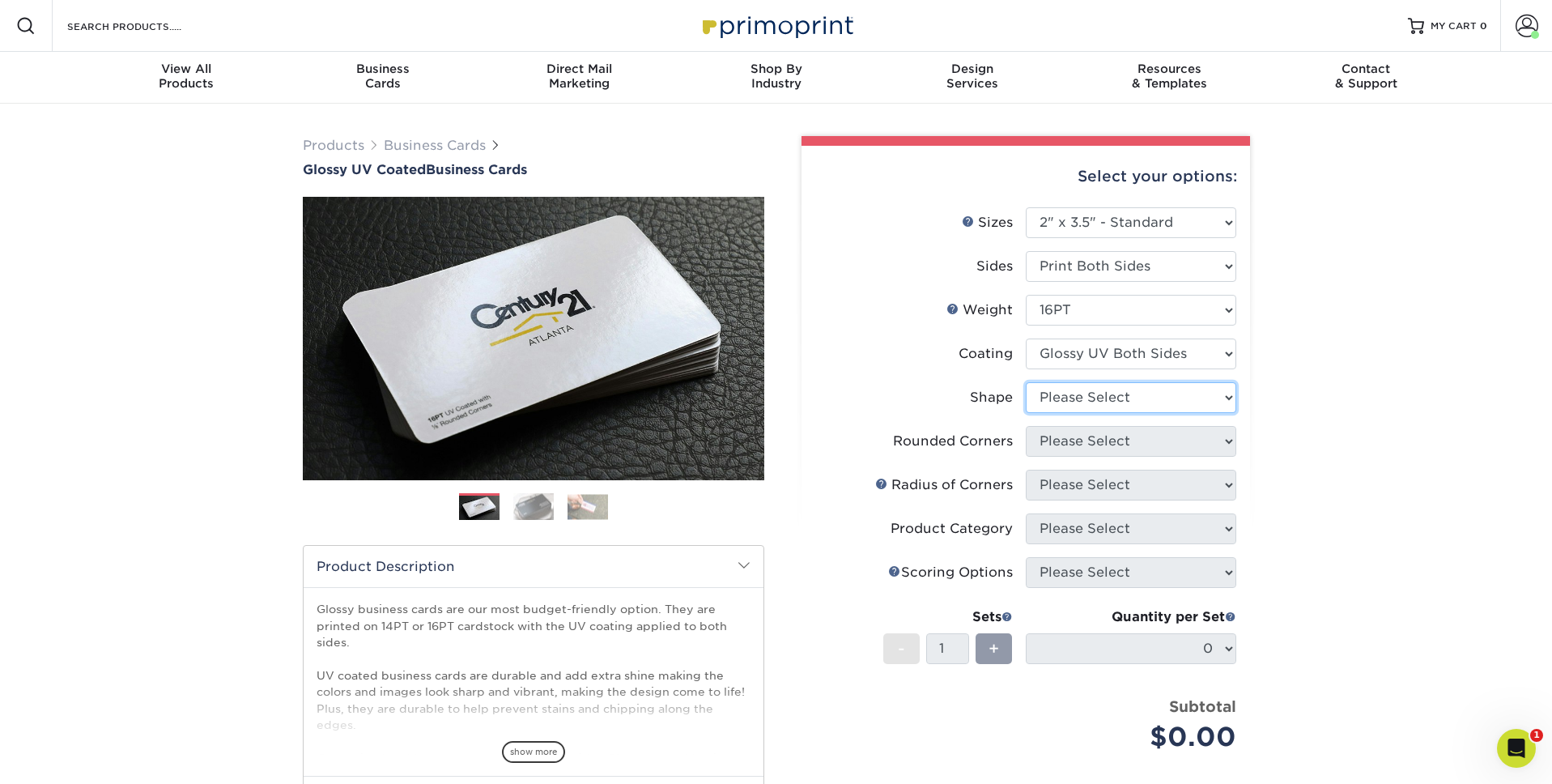
click at [1059, 392] on select "Please Select Standard Oval" at bounding box center [1131, 398] width 210 height 31
select select "standard"
click at [1026, 382] on select "Please Select Standard Oval" at bounding box center [1131, 398] width 210 height 31
click at [1075, 446] on select "Please Select Yes - Round 2 Corners Yes - Round 4 Corners No" at bounding box center [1131, 441] width 210 height 31
select select "0"
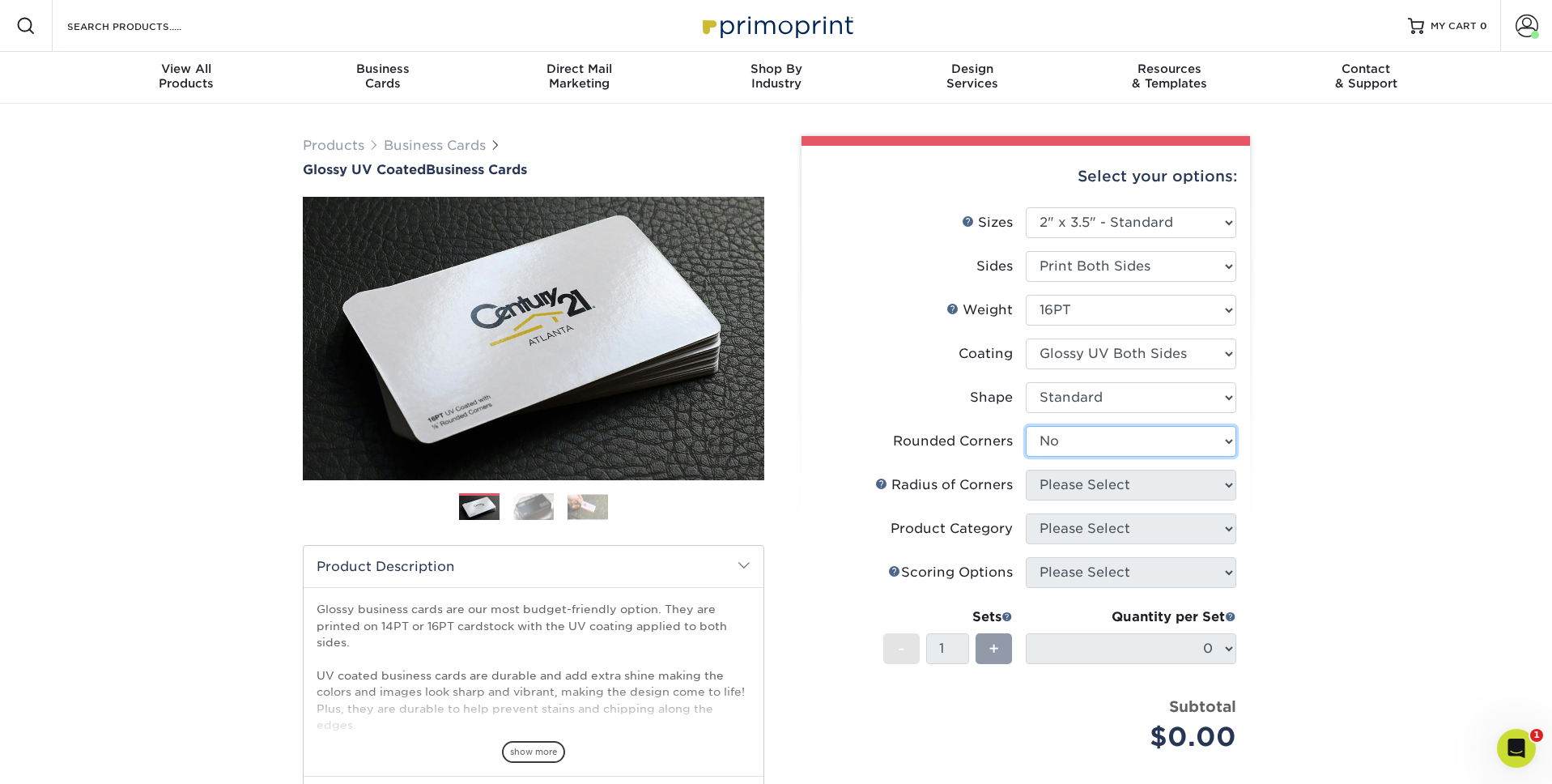
click at [1026, 426] on select "Please Select Yes - Round 2 Corners Yes - Round 4 Corners No" at bounding box center [1131, 441] width 210 height 31
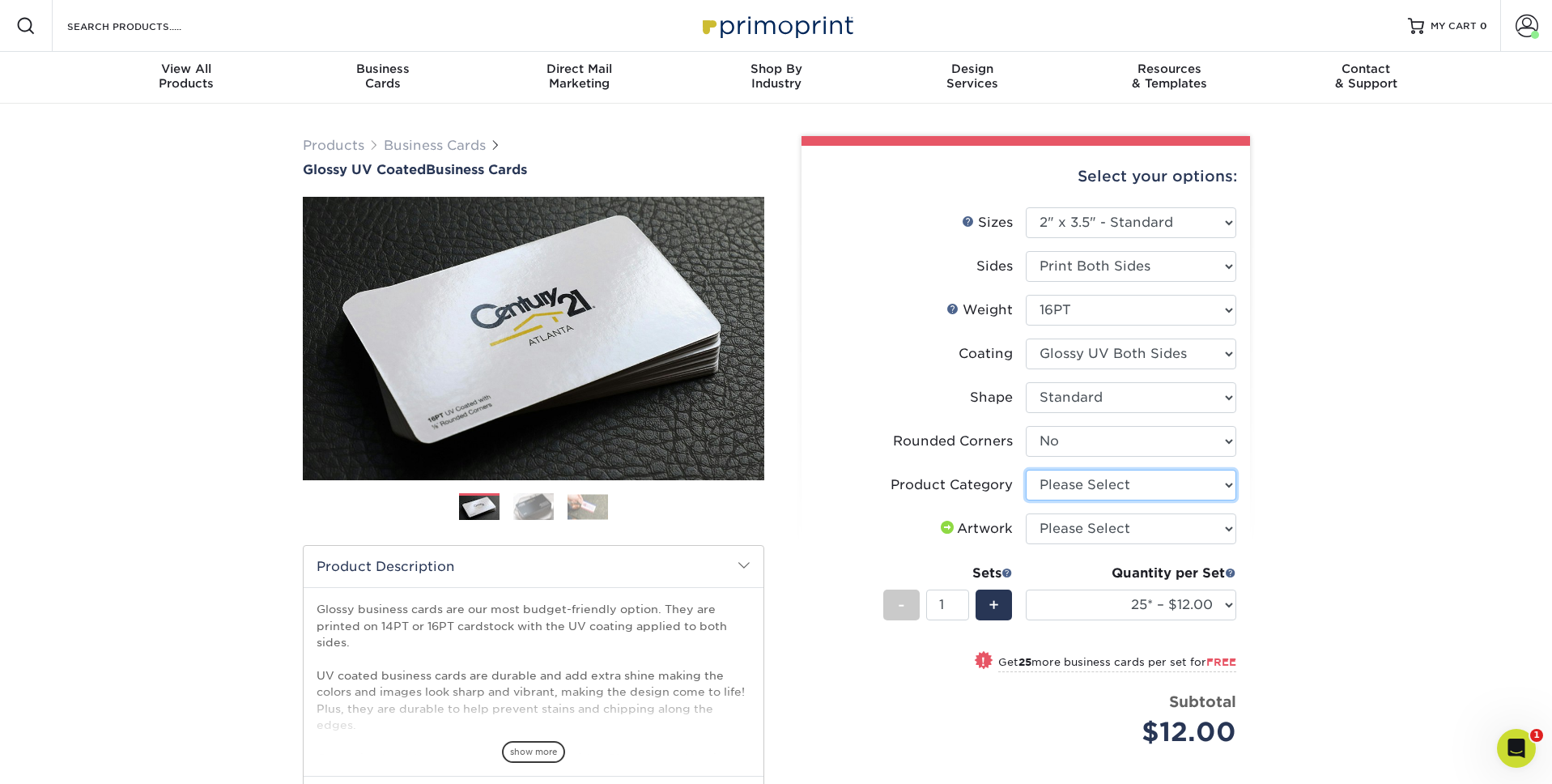
click at [1051, 486] on select "Please Select Business Cards" at bounding box center [1131, 485] width 210 height 31
select select "3b5148f1-0588-4f88-a218-97bcfdce65c1"
click at [1026, 469] on select "Please Select Business Cards" at bounding box center [1131, 485] width 210 height 31
click at [1060, 533] on select "Please Select I will upload files I need a design - $100" at bounding box center [1131, 528] width 210 height 31
select select "upload"
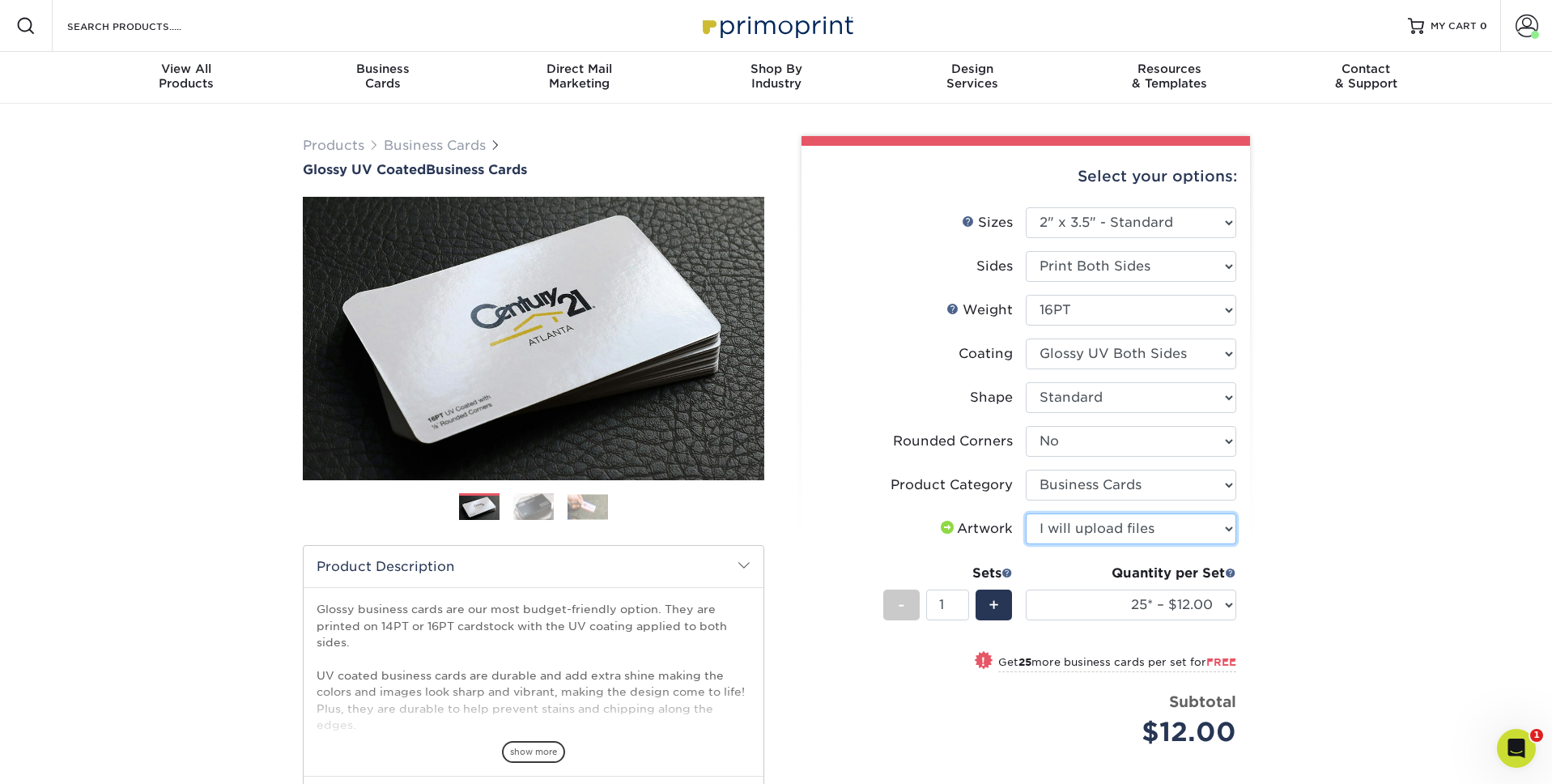
click at [1026, 513] on select "Please Select I will upload files I need a design - $100" at bounding box center [1131, 528] width 210 height 31
click at [1136, 604] on select "25* – $12.00 50* – $12.00 100* – $12.00 250* – $21.00 500 – $42.00 1000 – $53.0…" at bounding box center [1131, 604] width 210 height 31
select select "500 – $42.00"
click at [1026, 589] on select "25* – $12.00 50* – $12.00 100* – $12.00 250* – $21.00 500 – $42.00 1000 – $53.0…" at bounding box center [1131, 604] width 210 height 31
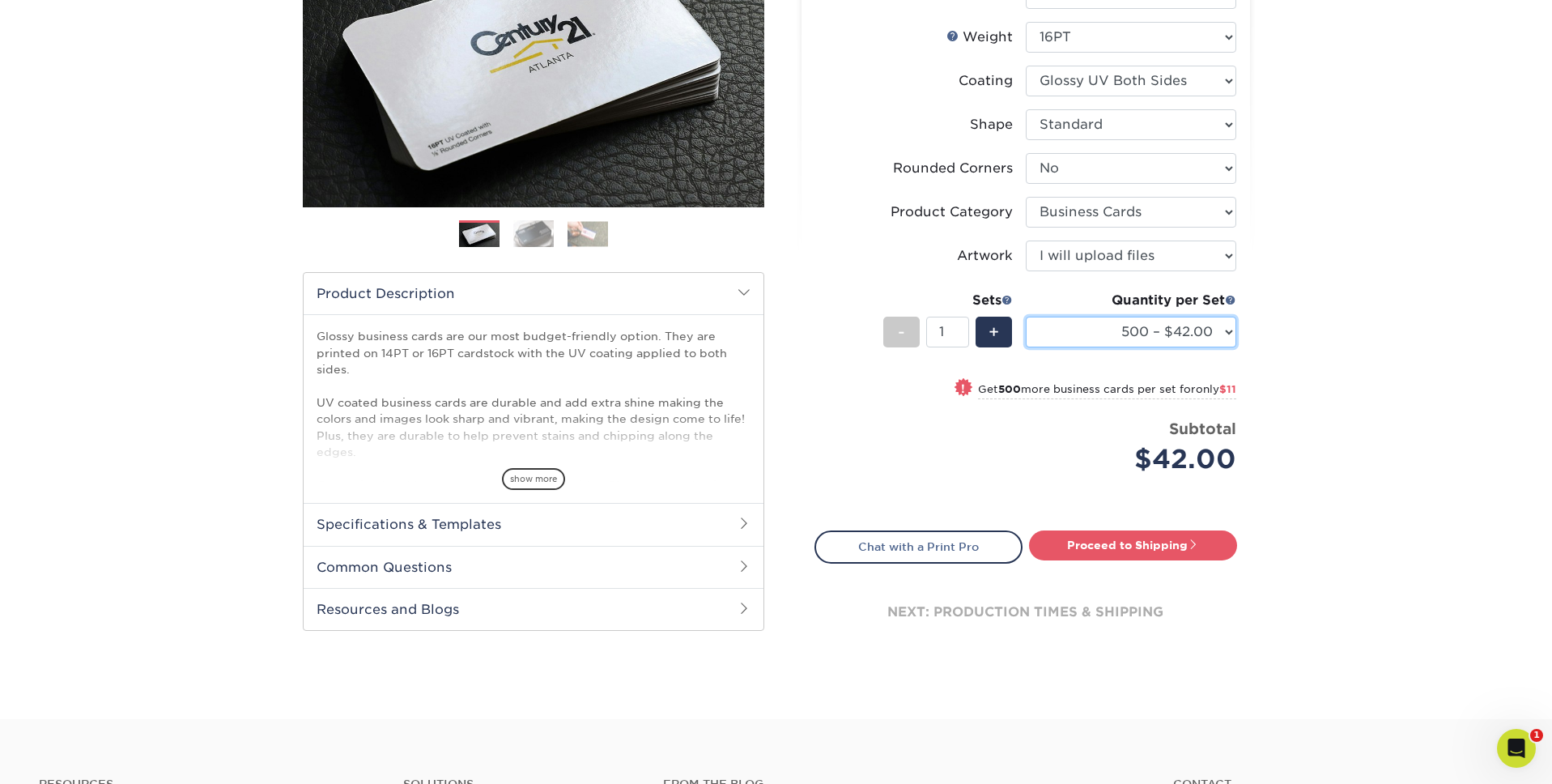
scroll to position [276, 0]
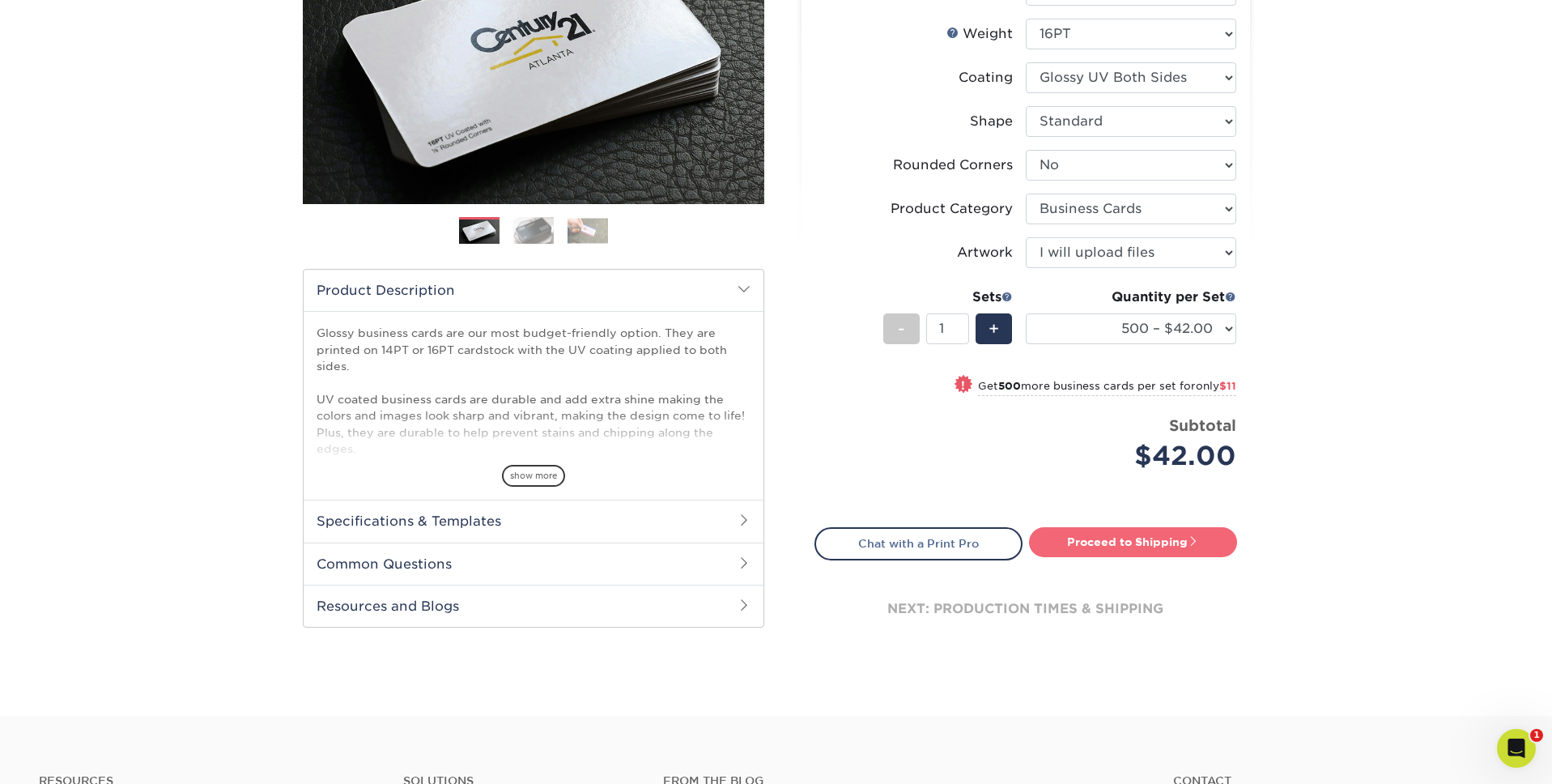
click at [1149, 552] on link "Proceed to Shipping" at bounding box center [1133, 541] width 208 height 29
type input "Set 1"
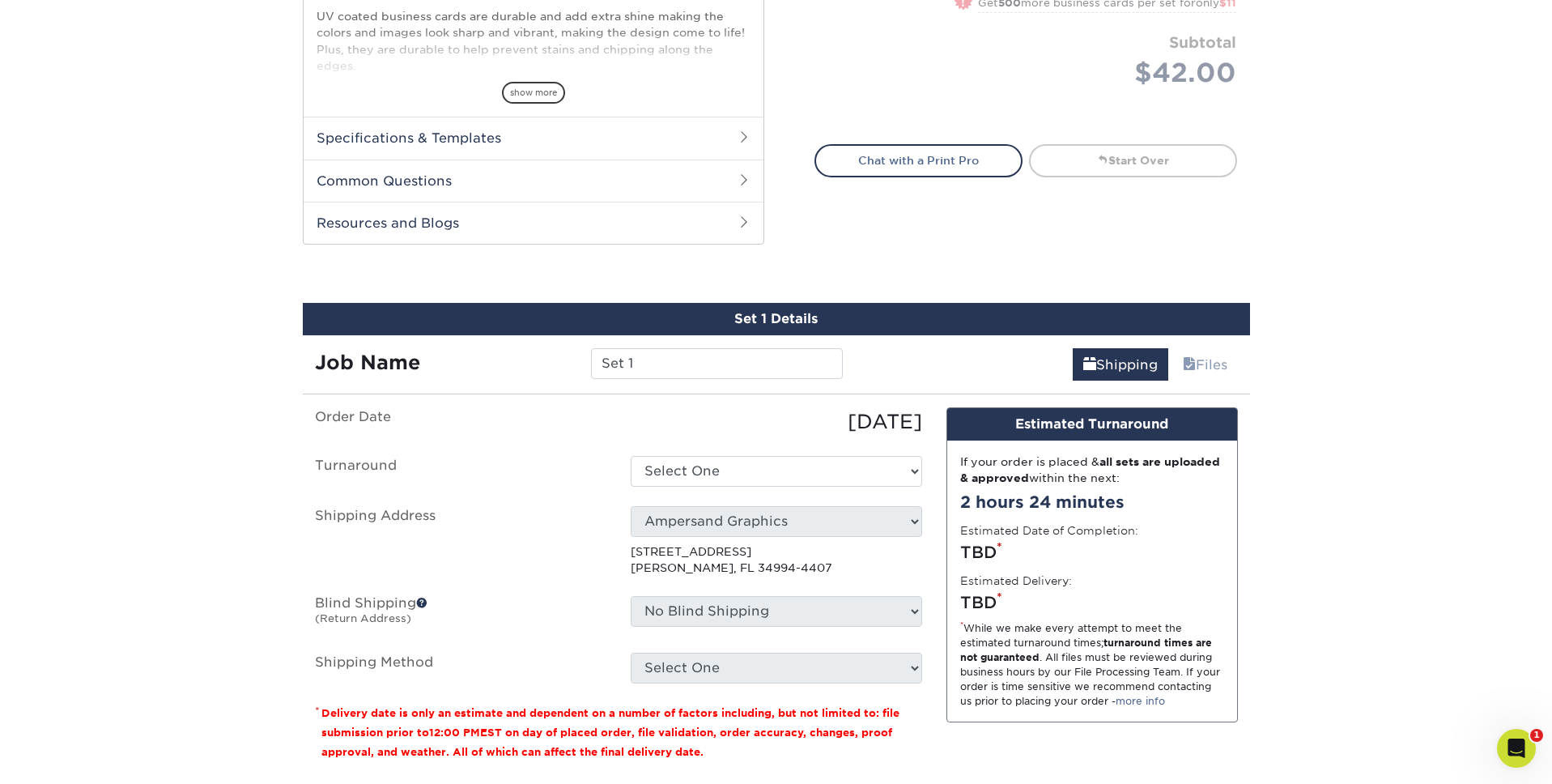
scroll to position [657, 0]
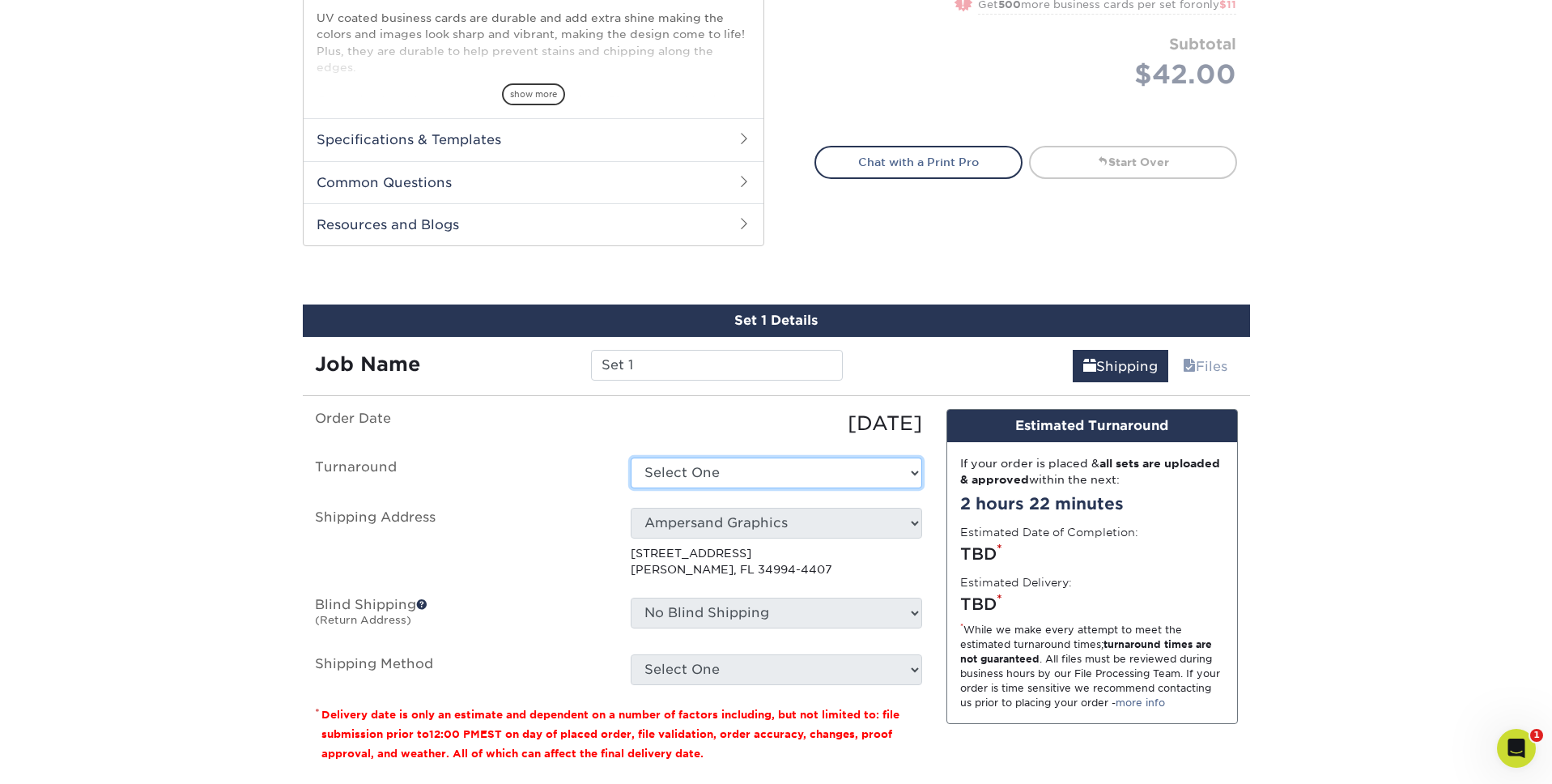
click at [785, 471] on select "Select One 2-4 Business Days 2 Day Next Business Day" at bounding box center [776, 473] width 292 height 31
select select "9ebc2889-b7ff-45b8-8d3b-bb5a09736017"
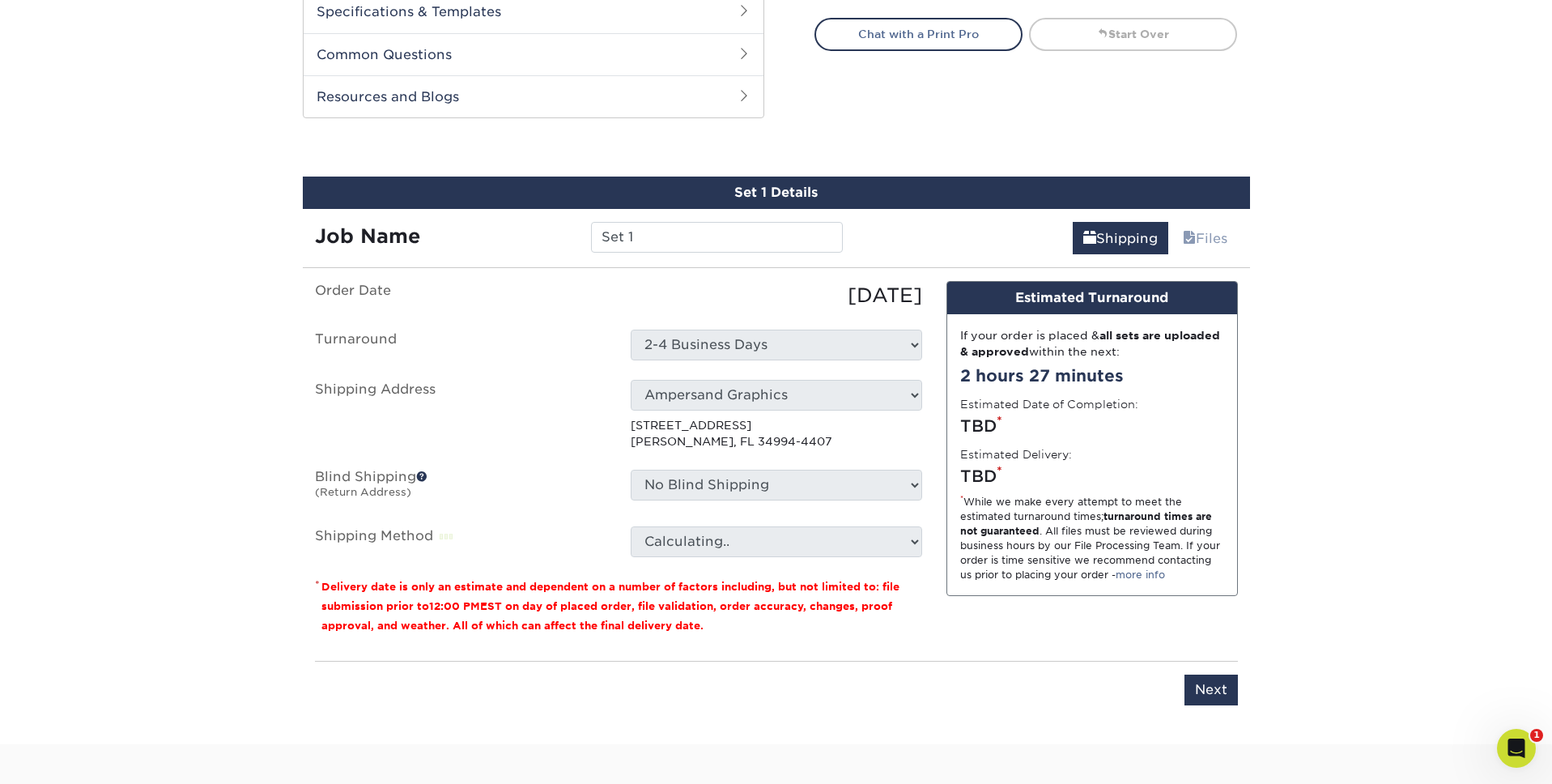
scroll to position [793, 0]
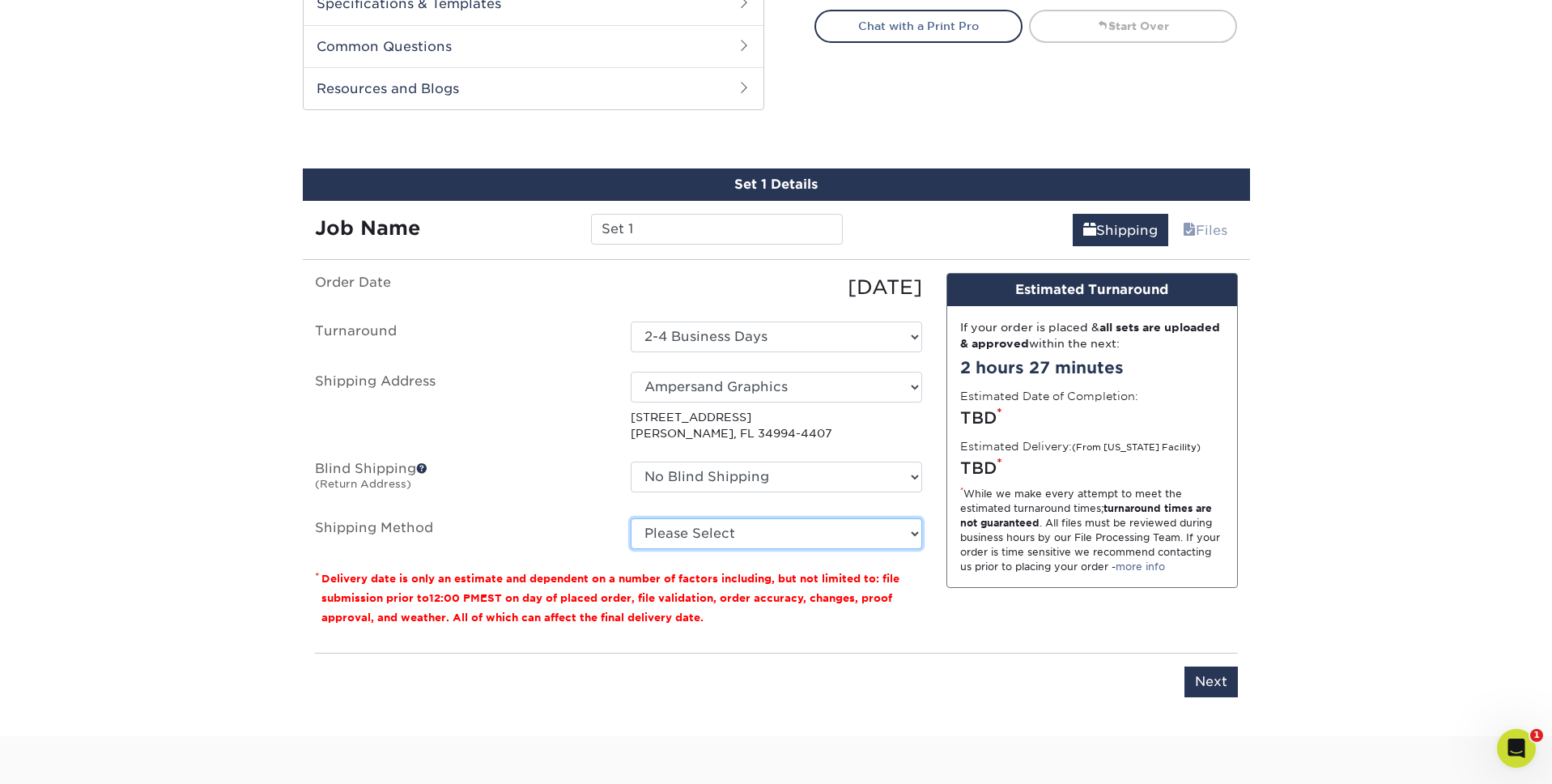
click at [916, 539] on select "Please Select Ground Shipping (+$8.96) 3 Day Shipping Service (+$15.34) 2 Day A…" at bounding box center [776, 533] width 292 height 31
select select "03"
click at [631, 518] on select "Please Select Ground Shipping (+$8.96) 3 Day Shipping Service (+$15.34) 2 Day A…" at bounding box center [776, 533] width 292 height 31
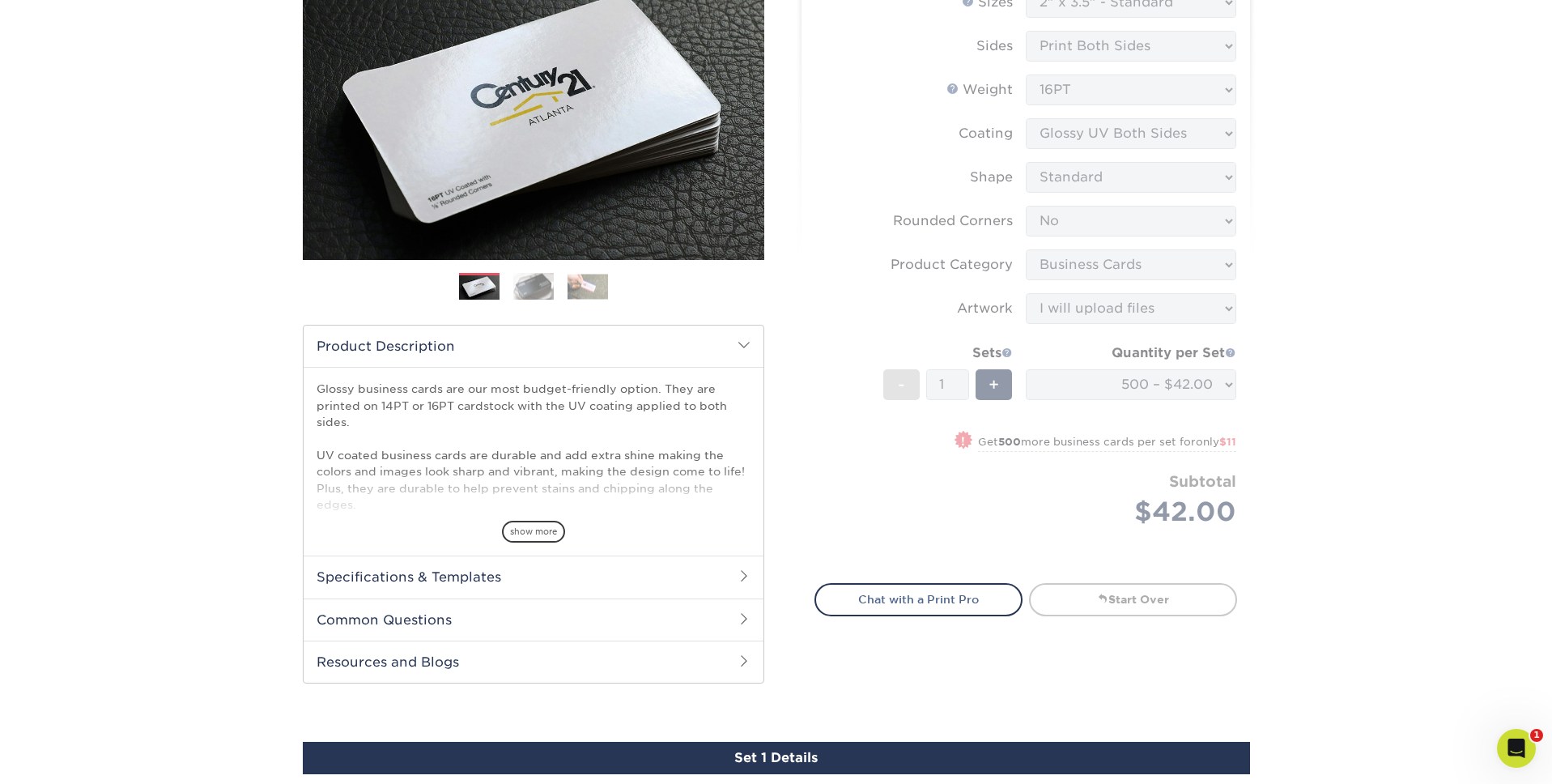
scroll to position [0, 0]
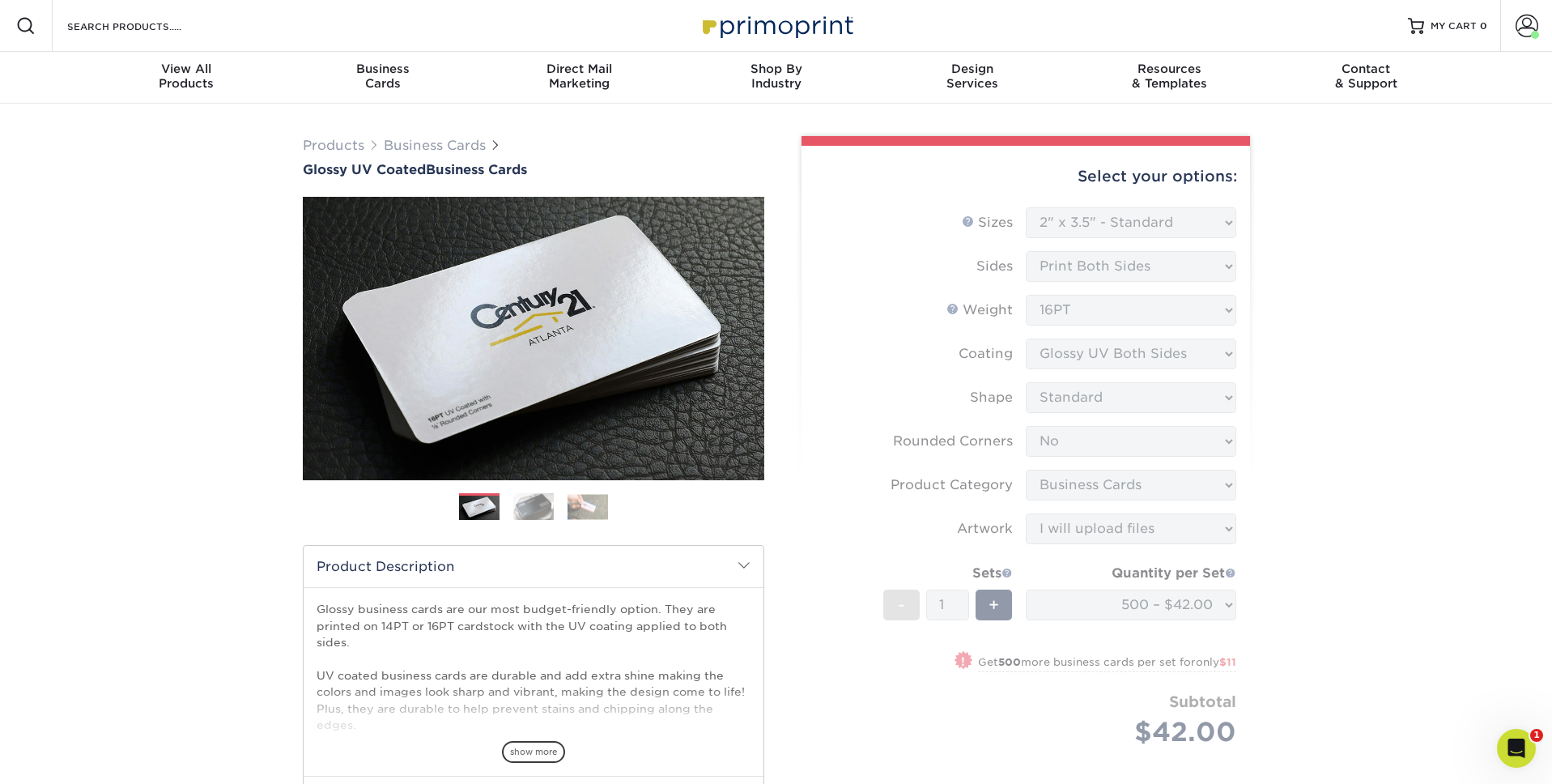
click at [757, 19] on img at bounding box center [776, 25] width 162 height 35
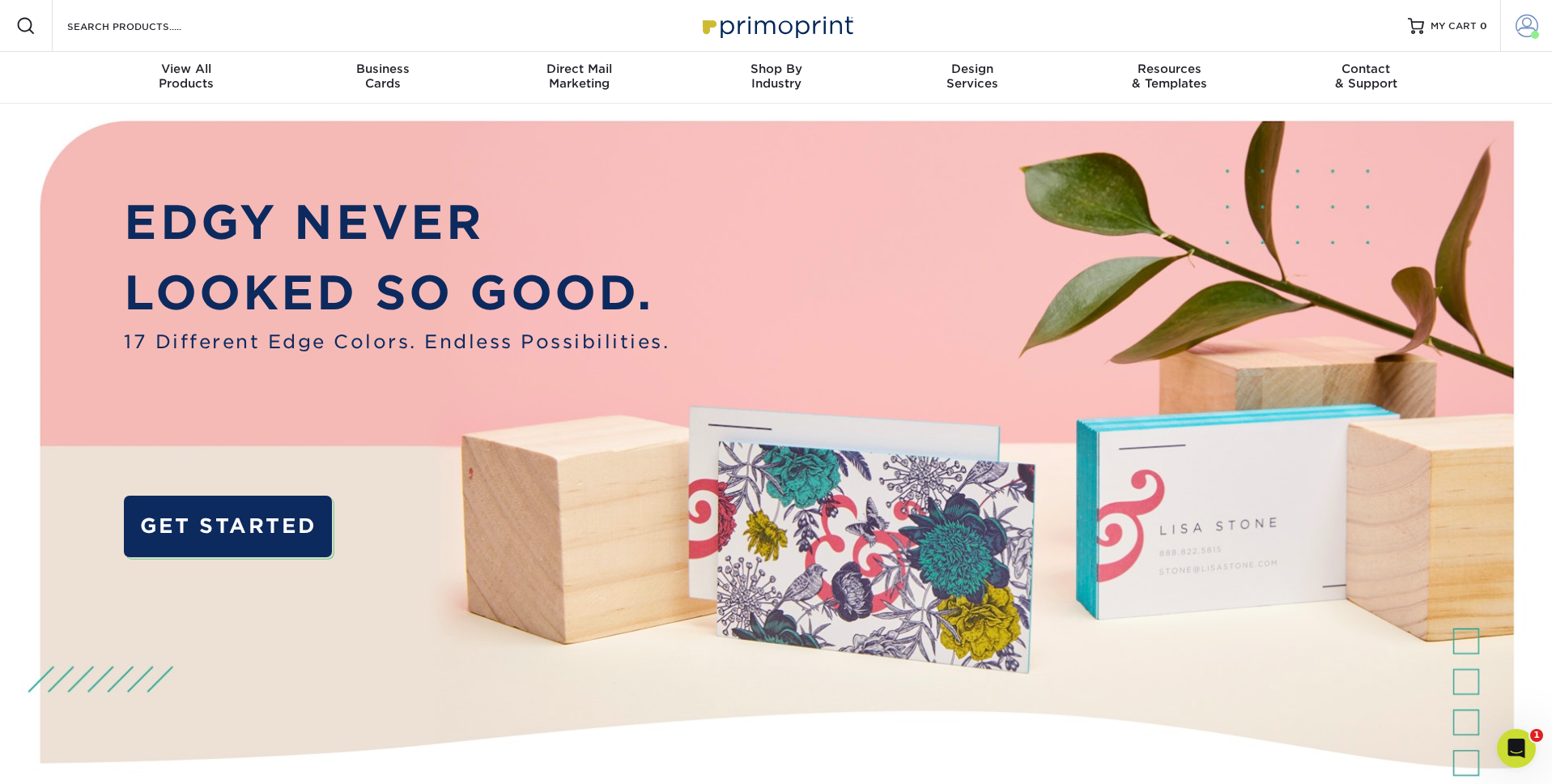
click at [1539, 32] on link "Account" at bounding box center [1526, 26] width 52 height 52
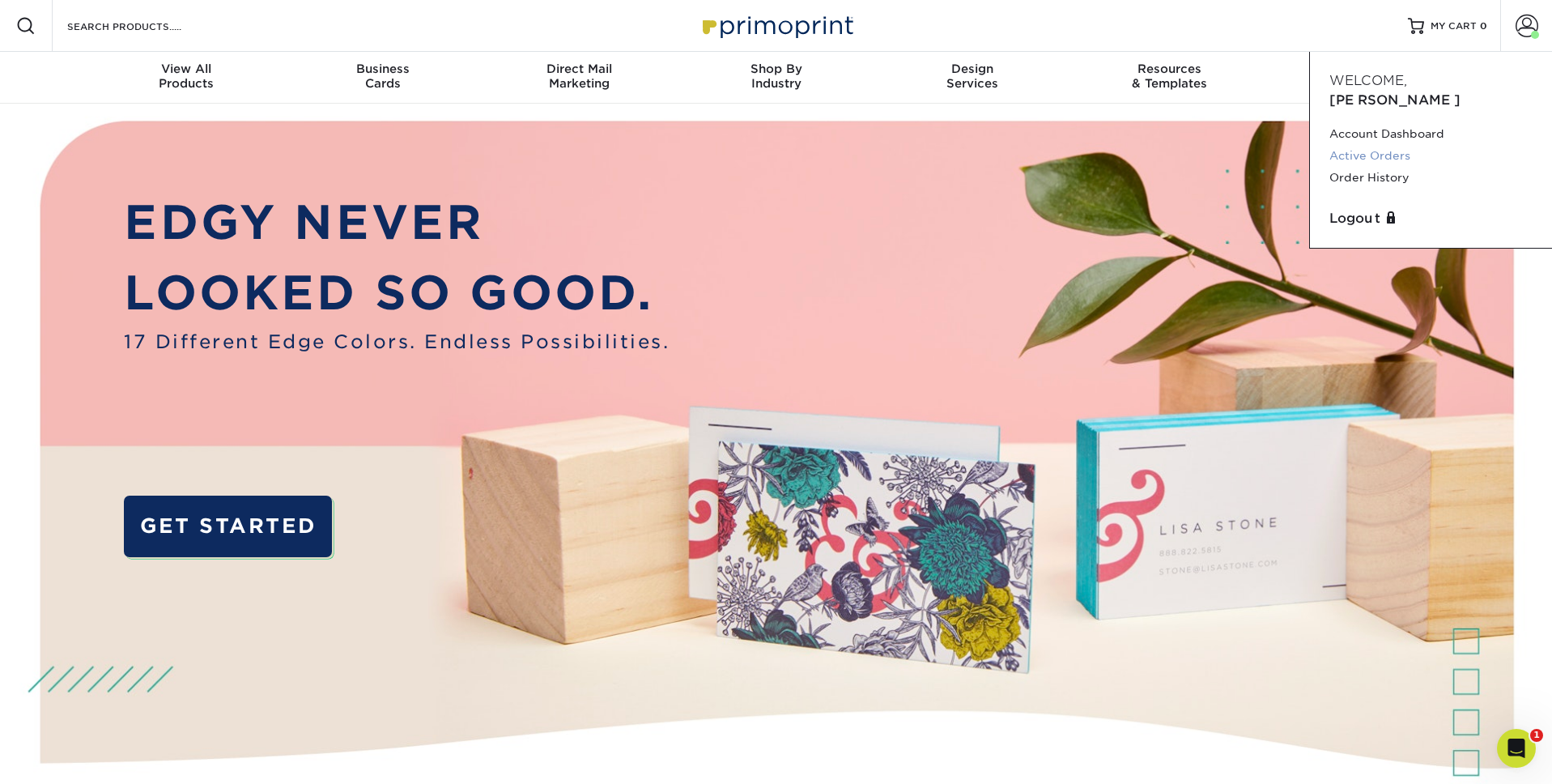
click at [1411, 144] on link "Active Orders" at bounding box center [1431, 156] width 204 height 22
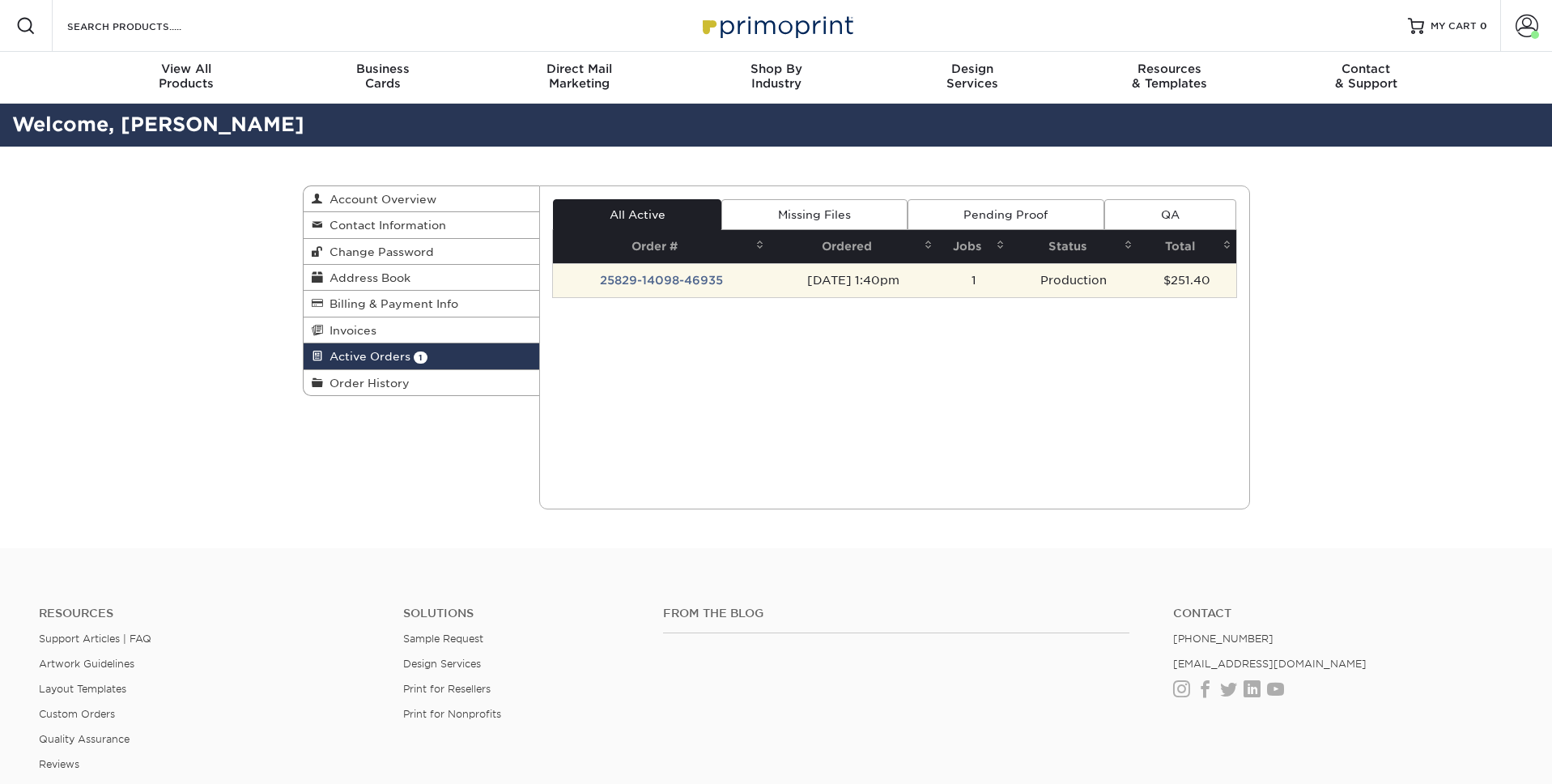
click at [640, 291] on td "25829-14098-46935" at bounding box center [661, 280] width 216 height 34
